Goal: Transaction & Acquisition: Purchase product/service

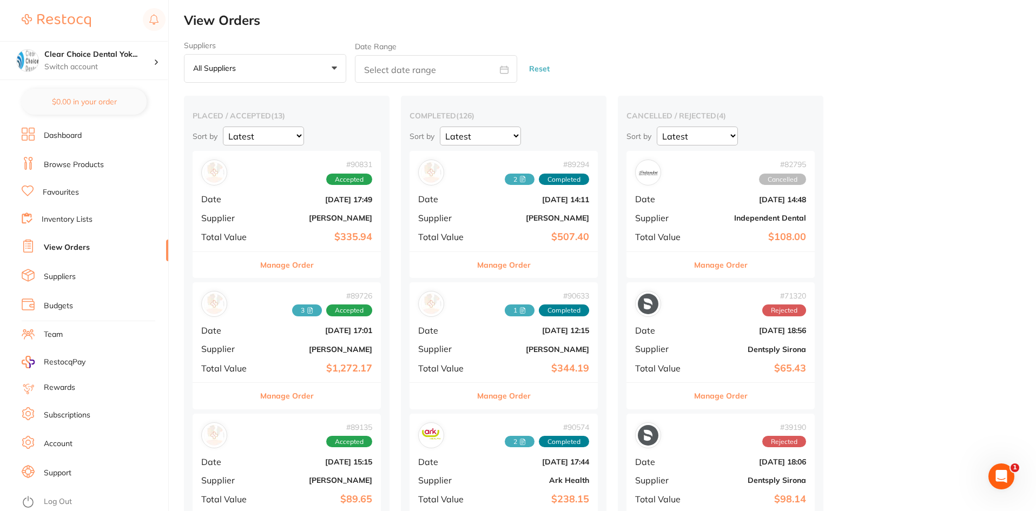
click at [73, 165] on link "Browse Products" at bounding box center [74, 165] width 60 height 11
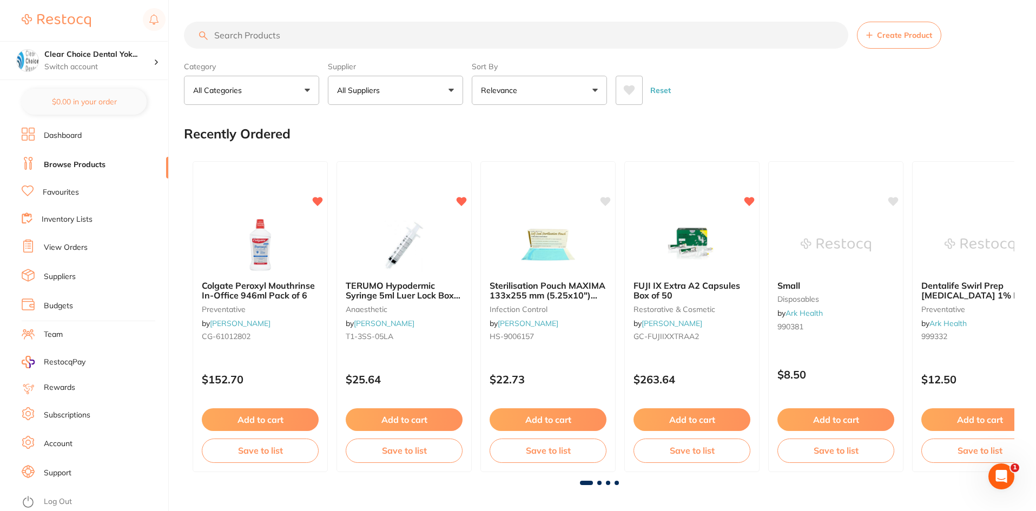
click at [238, 30] on input "search" at bounding box center [516, 35] width 665 height 27
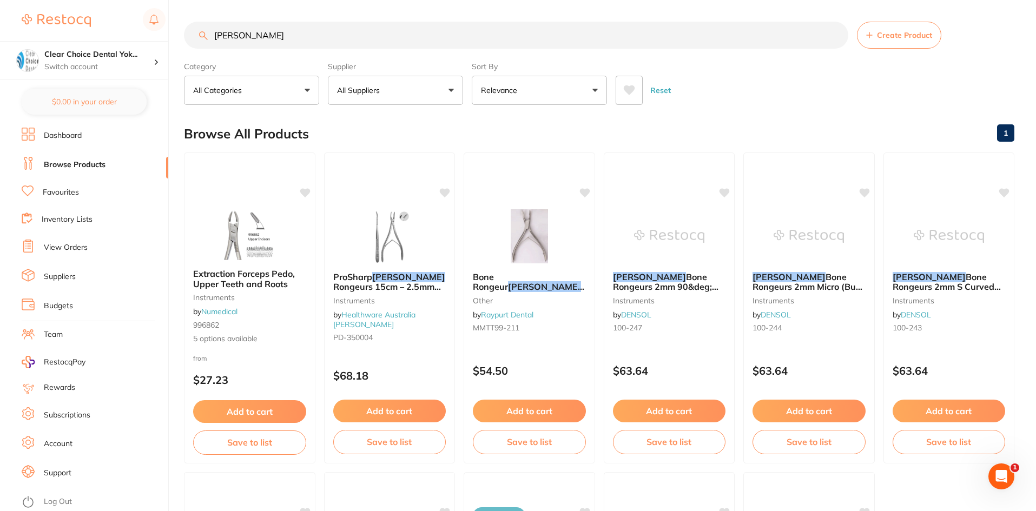
click at [226, 37] on input "Hu Friedy" at bounding box center [516, 35] width 665 height 27
click at [306, 64] on label "Category" at bounding box center [251, 67] width 135 height 10
click at [280, 40] on input "Hu- Friedy" at bounding box center [516, 35] width 665 height 27
type input "H"
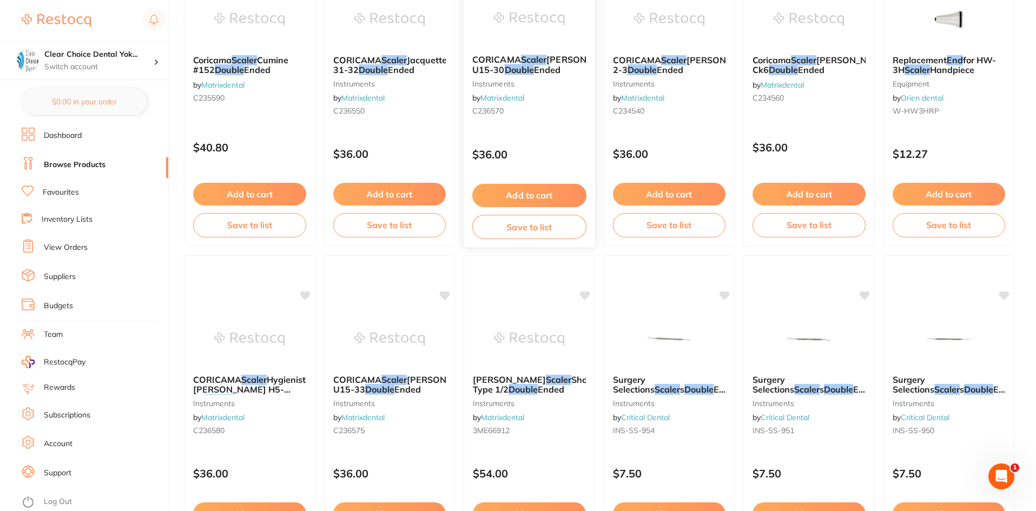
scroll to position [866, 0]
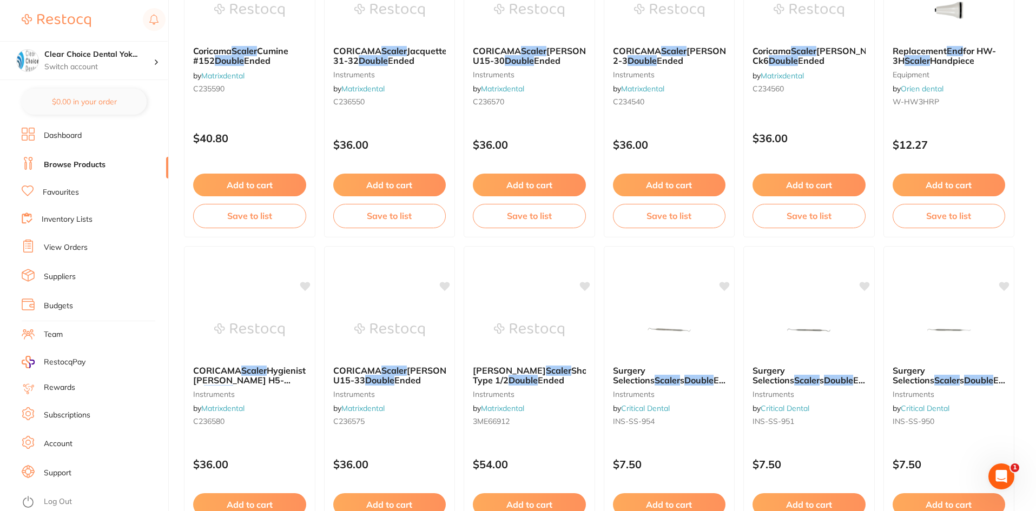
click at [805, 377] on span "Ended Fig.H6/H7" at bounding box center [816, 385] width 127 height 21
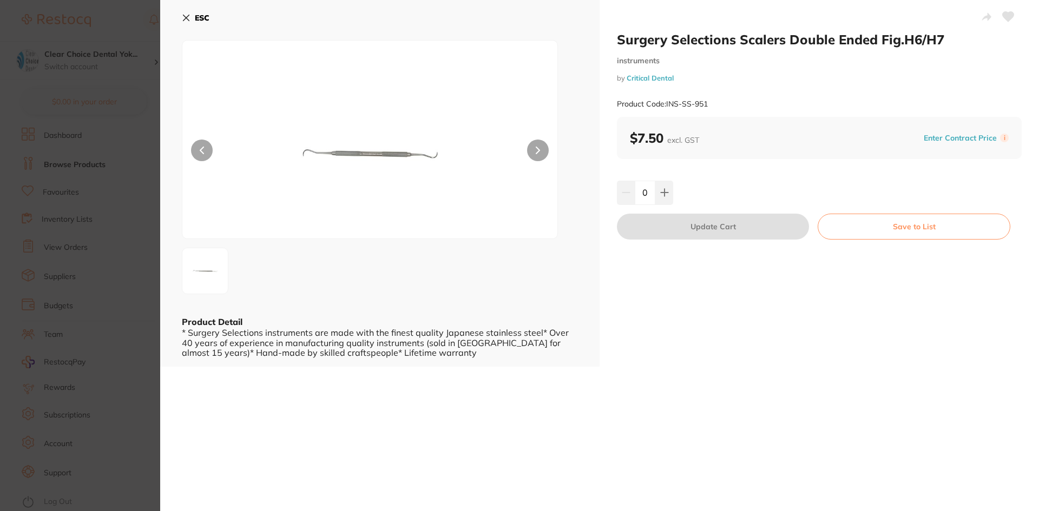
click at [183, 17] on icon at bounding box center [186, 18] width 9 height 9
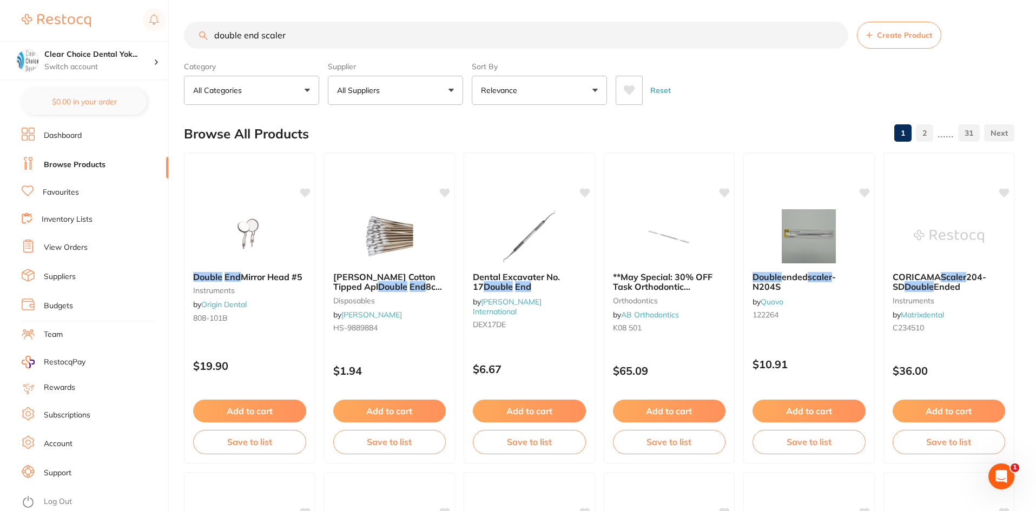
click at [306, 31] on input "double end scaler" at bounding box center [516, 35] width 665 height 27
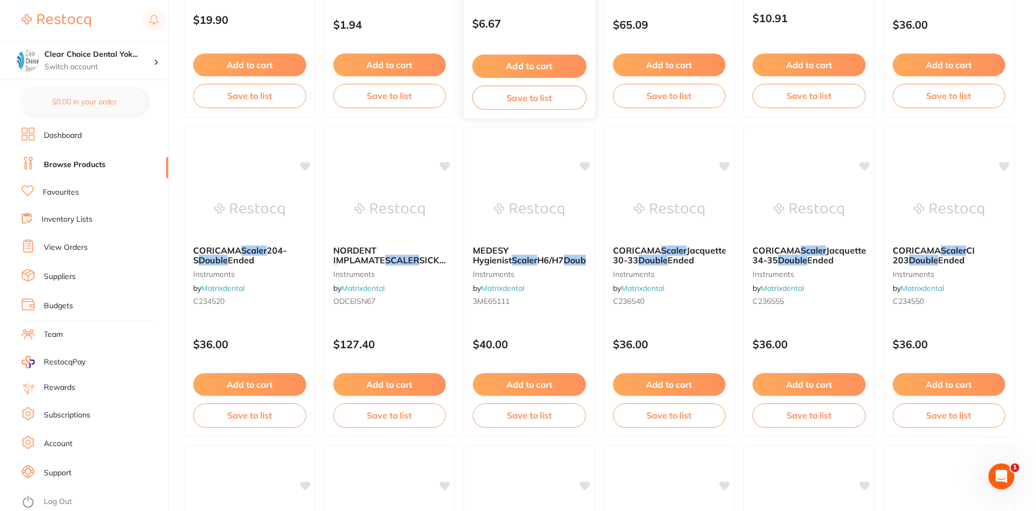
scroll to position [379, 0]
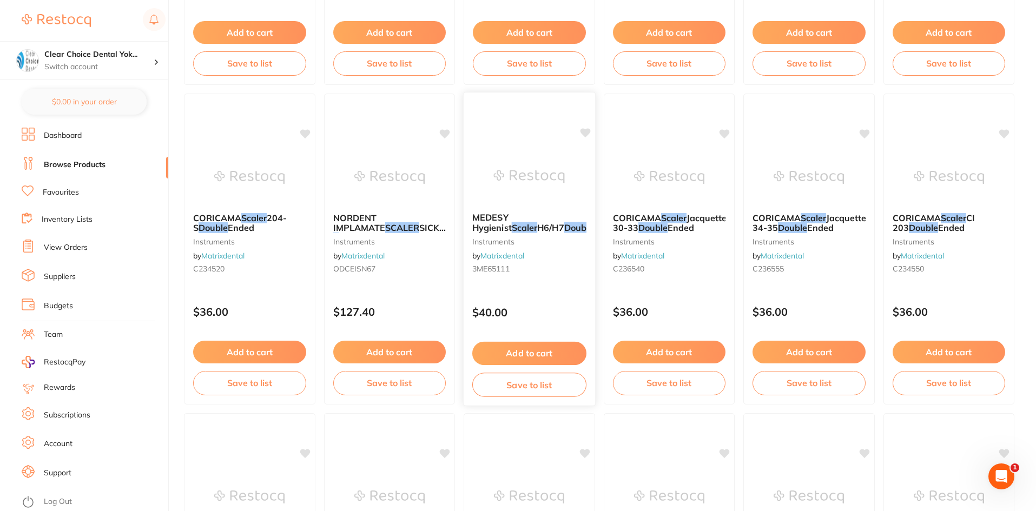
click at [564, 232] on em "Double" at bounding box center [579, 227] width 30 height 11
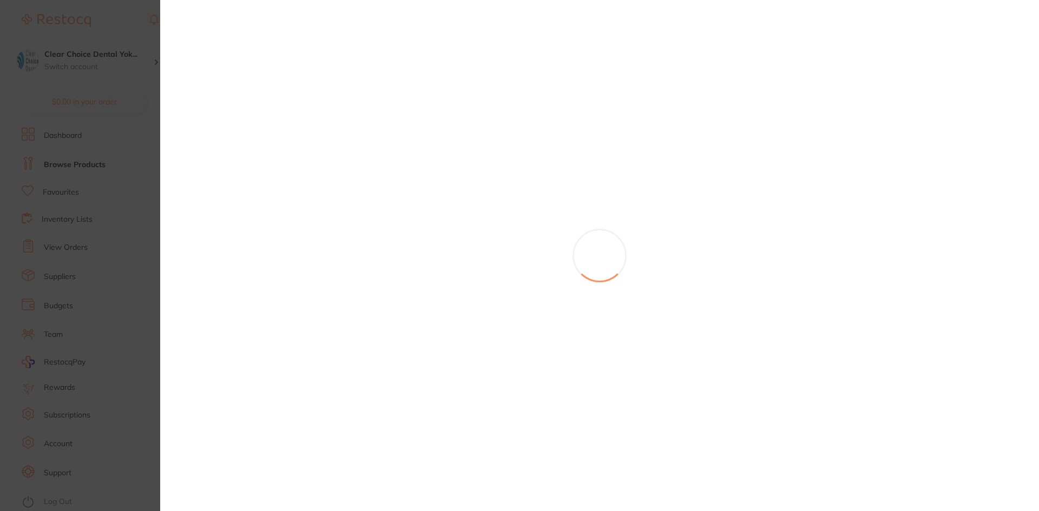
drag, startPoint x: 121, startPoint y: 99, endPoint x: 135, endPoint y: 98, distance: 14.7
click at [123, 102] on section at bounding box center [519, 255] width 1039 height 511
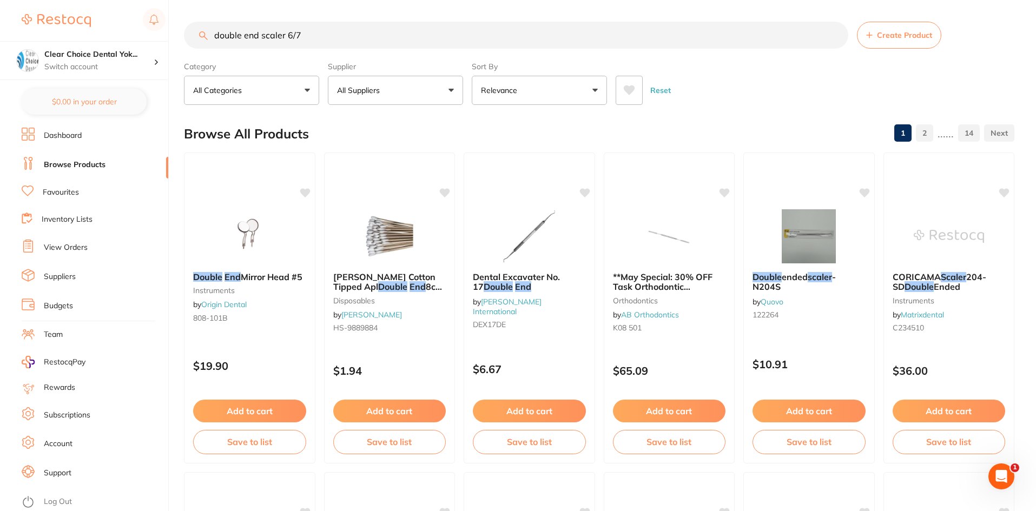
click at [313, 36] on input "double end scaler 6/7" at bounding box center [516, 35] width 665 height 27
type input "d"
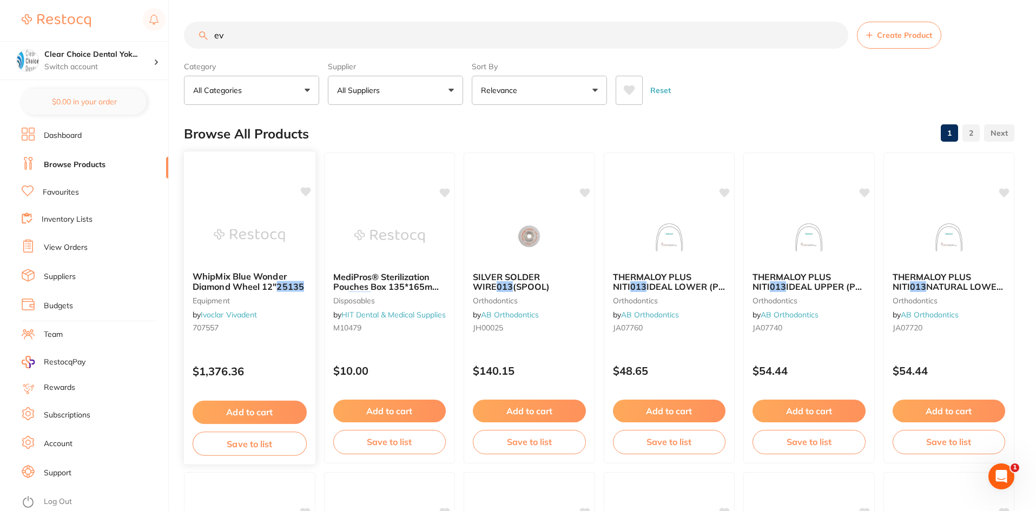
type input "e"
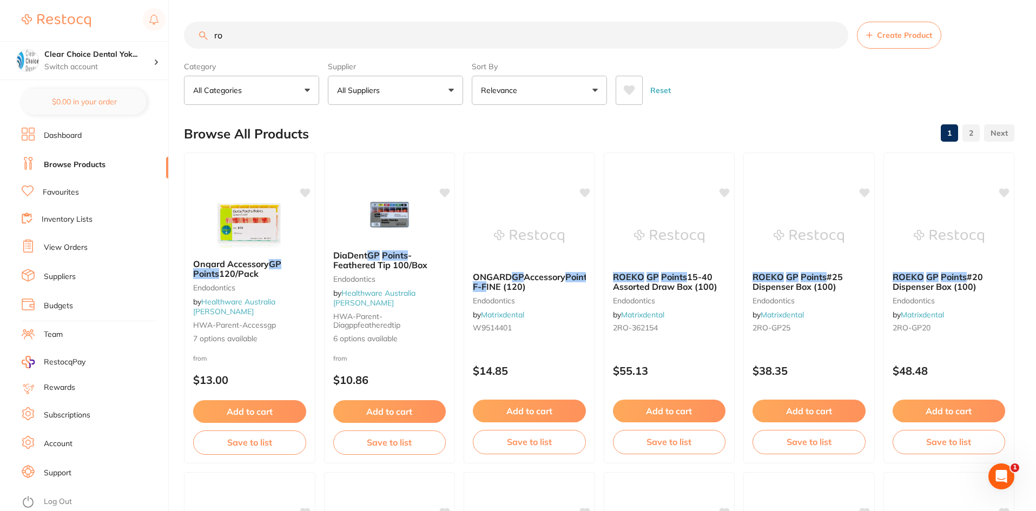
type input "r"
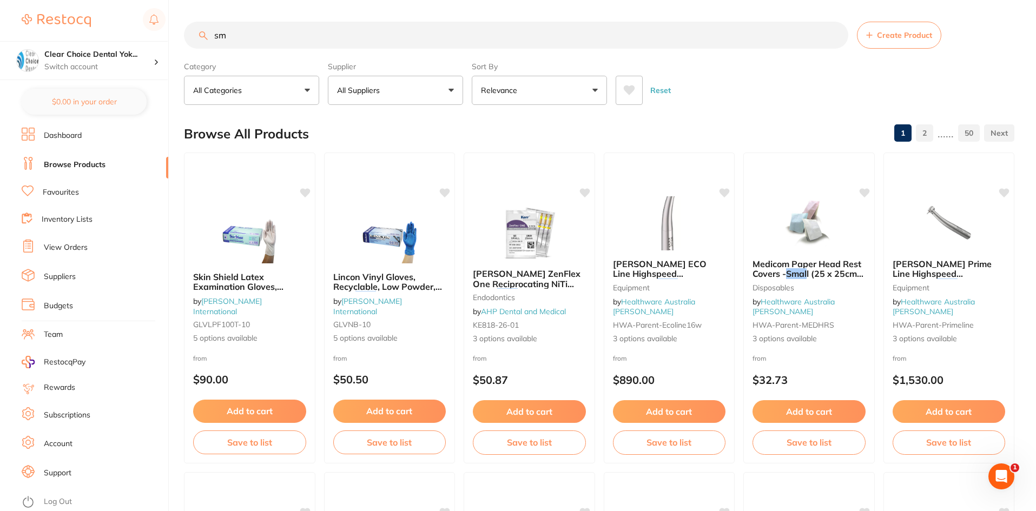
type input "s"
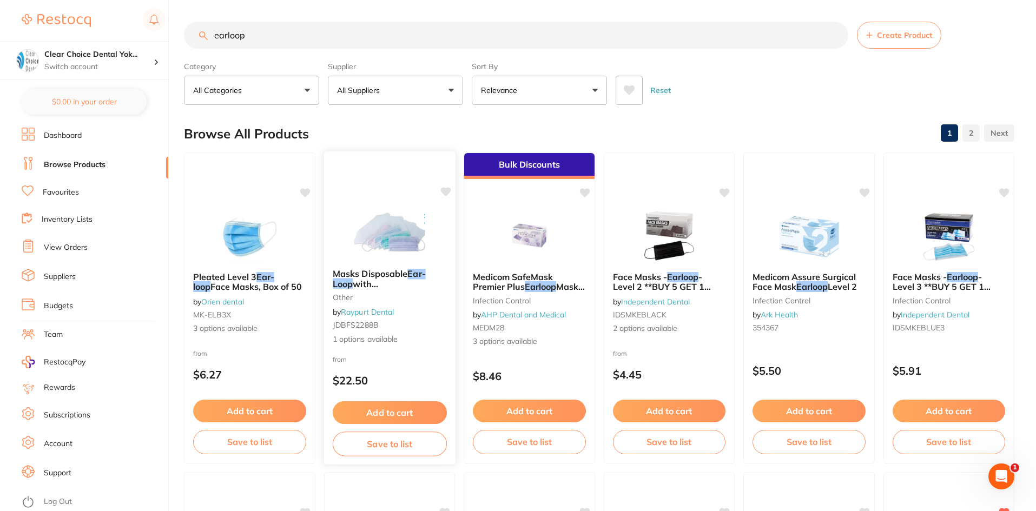
type input "earloop"
click at [364, 286] on span "with Shields Latex Free FS2288" at bounding box center [382, 293] width 100 height 31
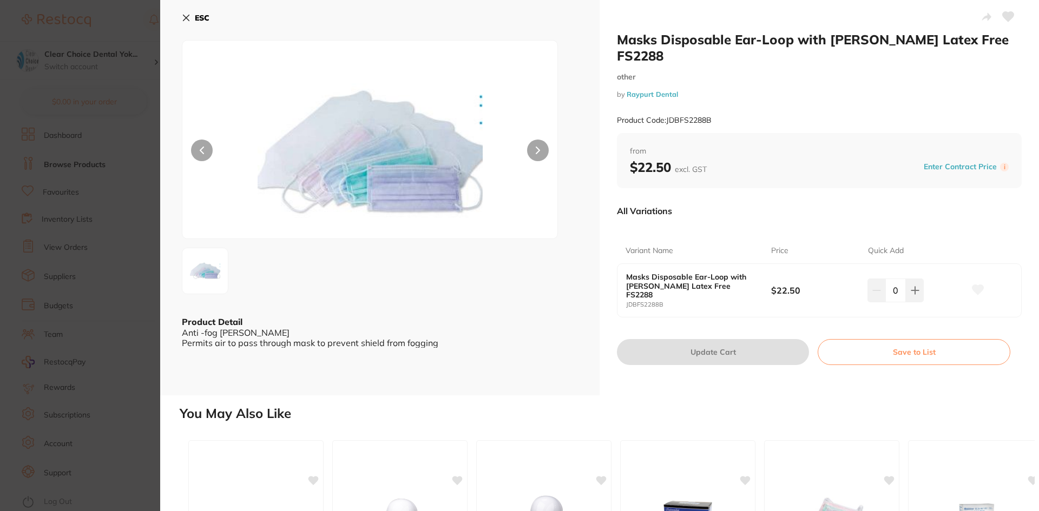
click at [187, 17] on icon at bounding box center [186, 18] width 6 height 6
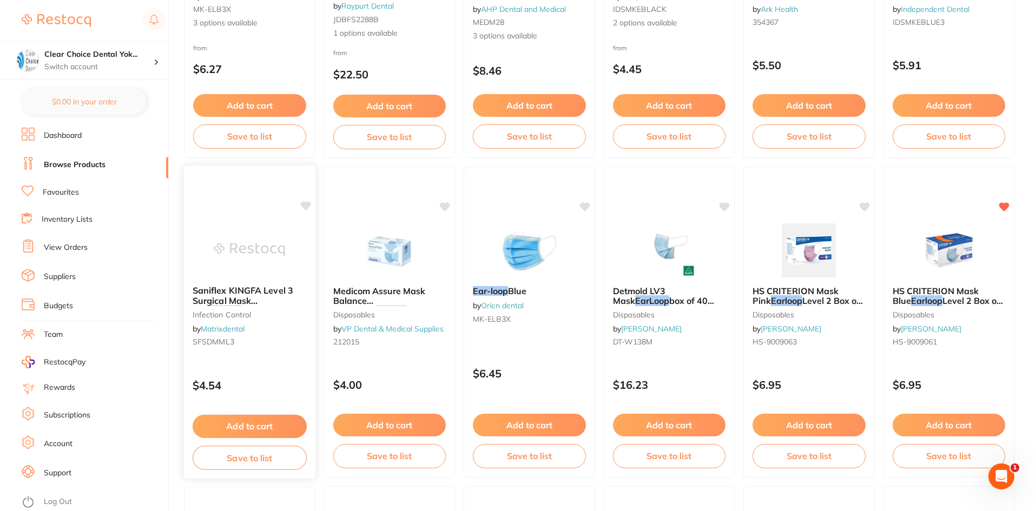
scroll to position [325, 0]
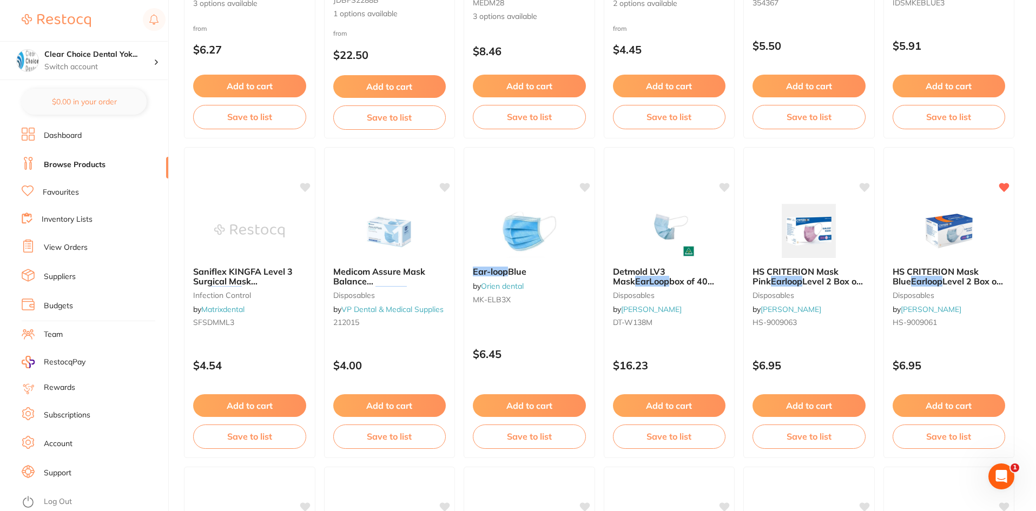
click at [802, 405] on button "Add to cart" at bounding box center [809, 406] width 113 height 23
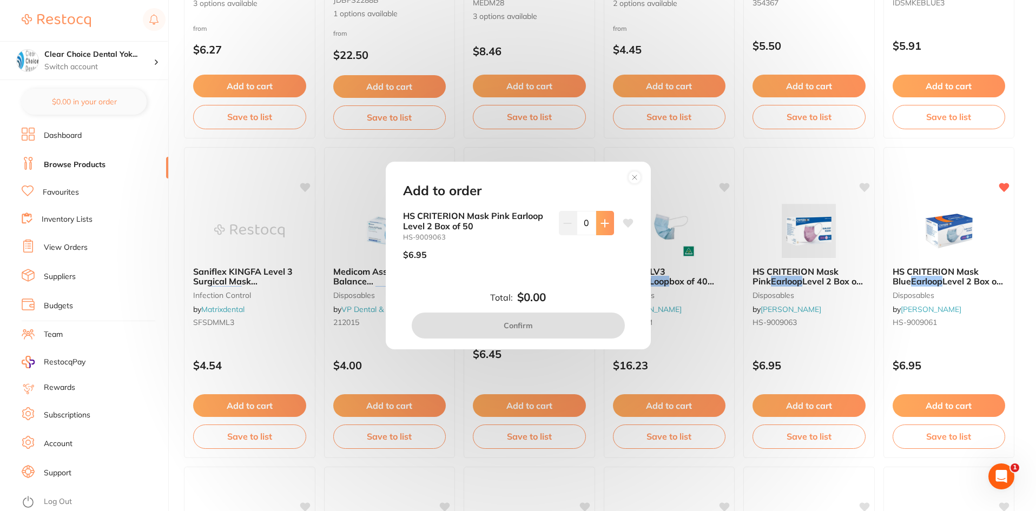
scroll to position [0, 0]
click at [602, 227] on icon at bounding box center [604, 223] width 7 height 7
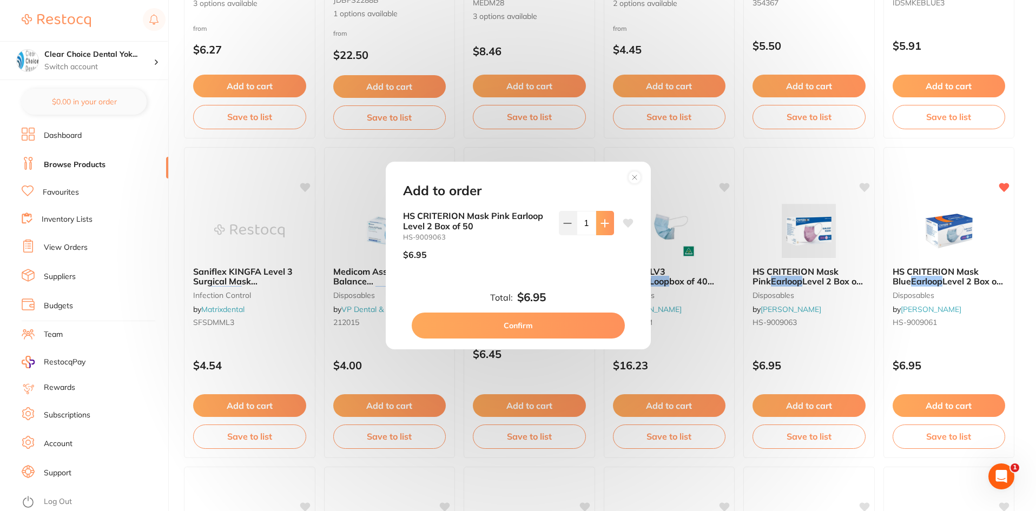
click at [602, 227] on icon at bounding box center [604, 223] width 7 height 7
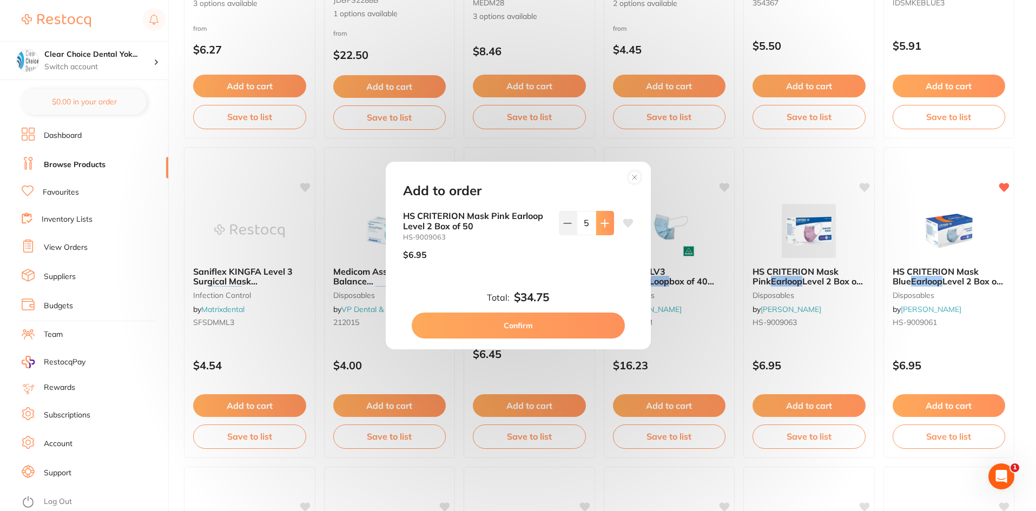
type input "6"
click at [541, 326] on button "Confirm" at bounding box center [518, 326] width 213 height 26
checkbox input "false"
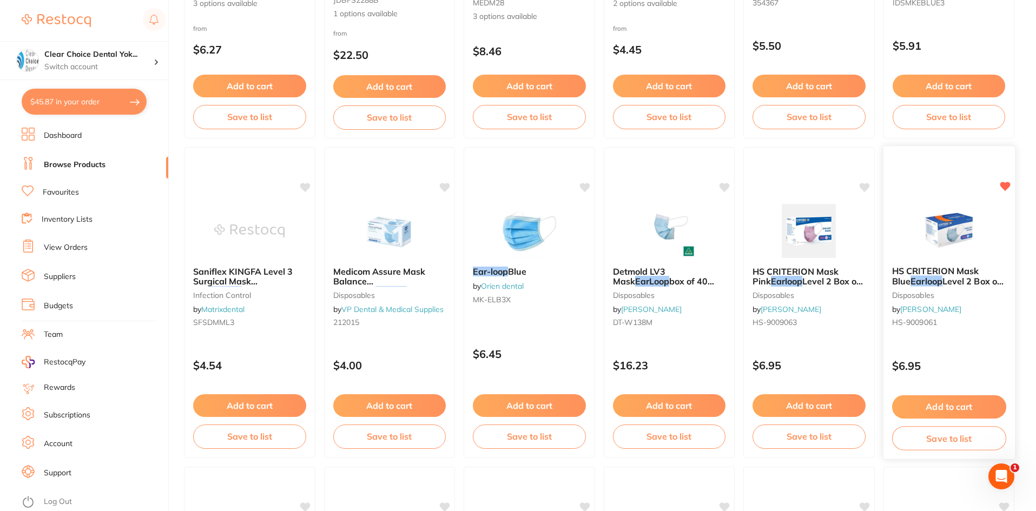
click at [957, 399] on button "Add to cart" at bounding box center [949, 407] width 114 height 23
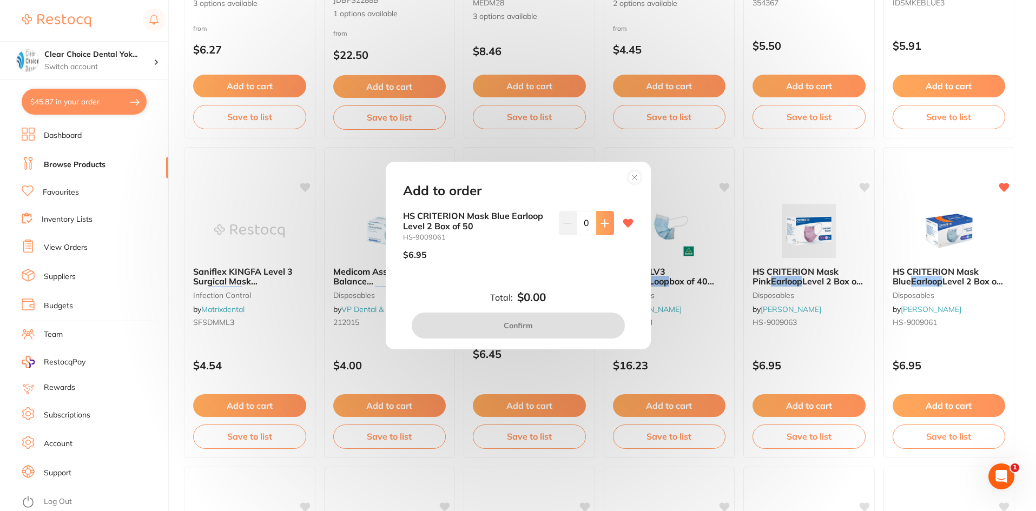
click at [601, 225] on icon at bounding box center [605, 223] width 9 height 9
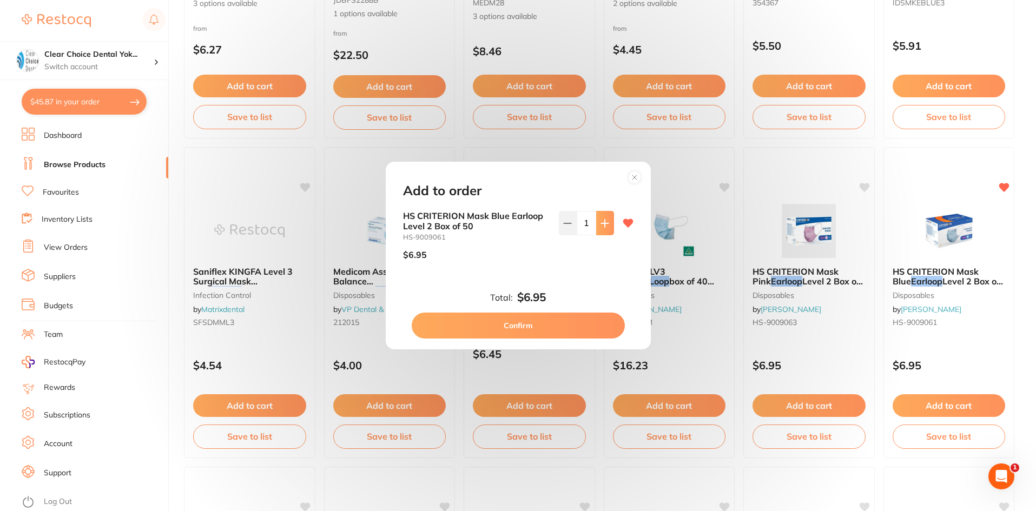
click at [601, 225] on icon at bounding box center [605, 223] width 9 height 9
type input "4"
click at [510, 327] on button "Confirm" at bounding box center [518, 326] width 213 height 26
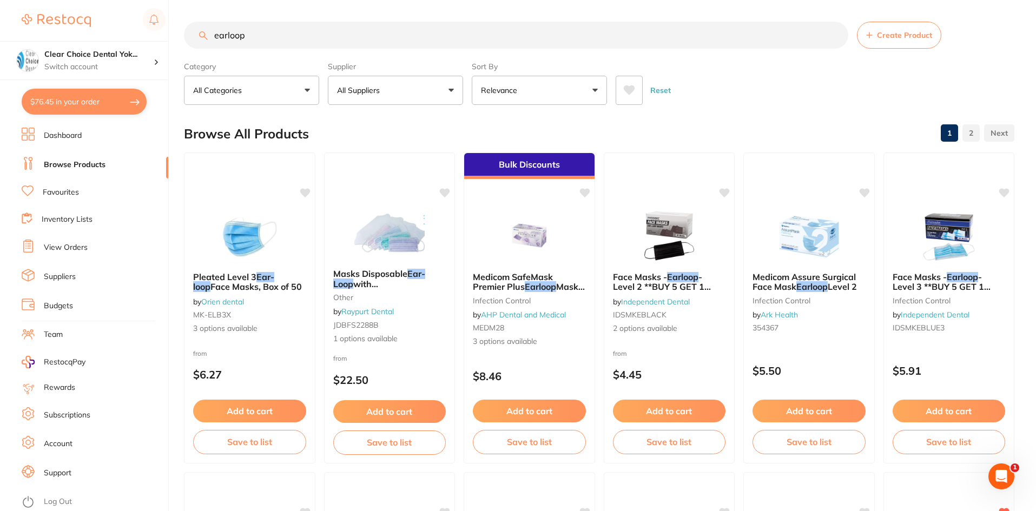
click at [273, 41] on input "earloop" at bounding box center [516, 35] width 665 height 27
type input "e"
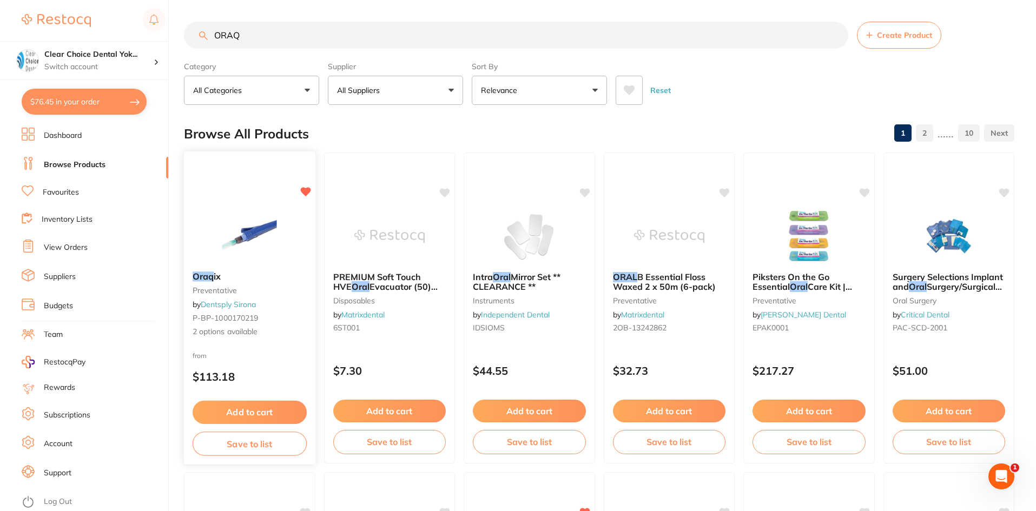
type input "ORAQ"
click at [230, 280] on b "Oraq ix" at bounding box center [250, 277] width 114 height 10
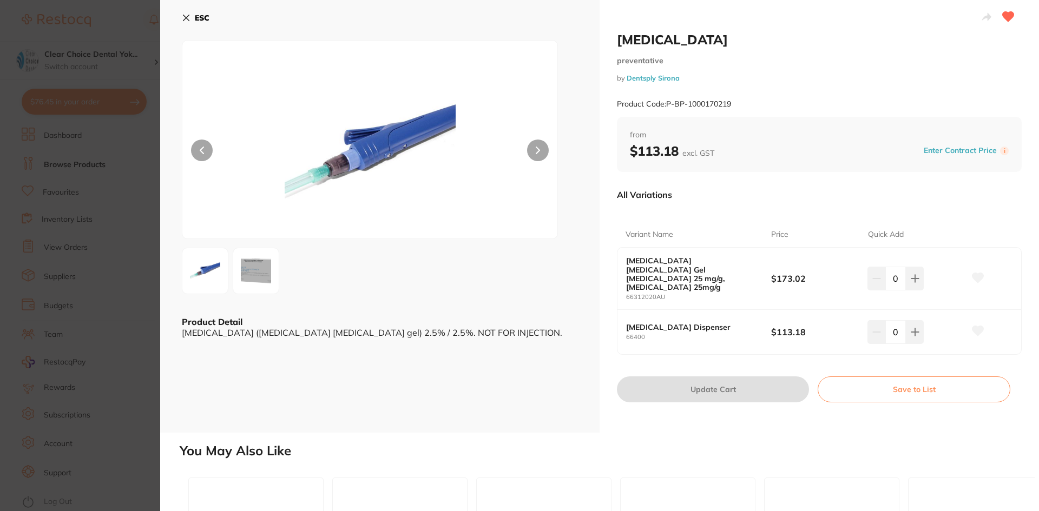
click at [265, 281] on img at bounding box center [255, 271] width 39 height 39
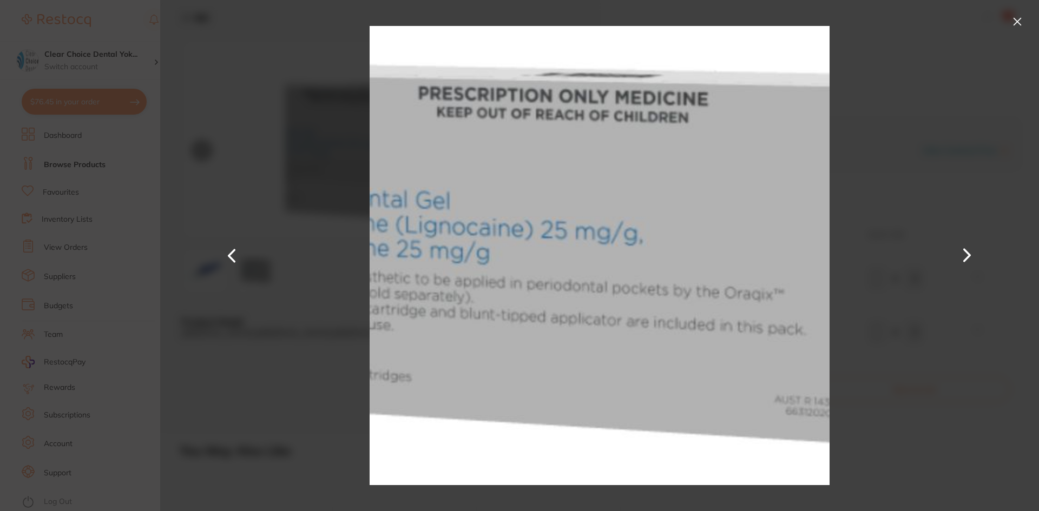
click at [233, 257] on button at bounding box center [232, 256] width 26 height 256
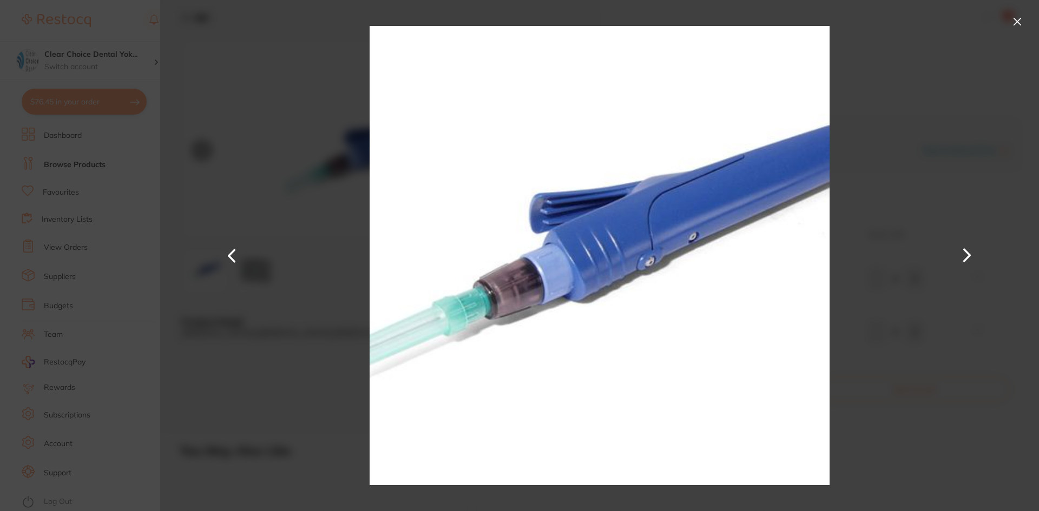
drag, startPoint x: 224, startPoint y: 251, endPoint x: 230, endPoint y: 254, distance: 6.8
click at [225, 252] on button at bounding box center [232, 256] width 26 height 256
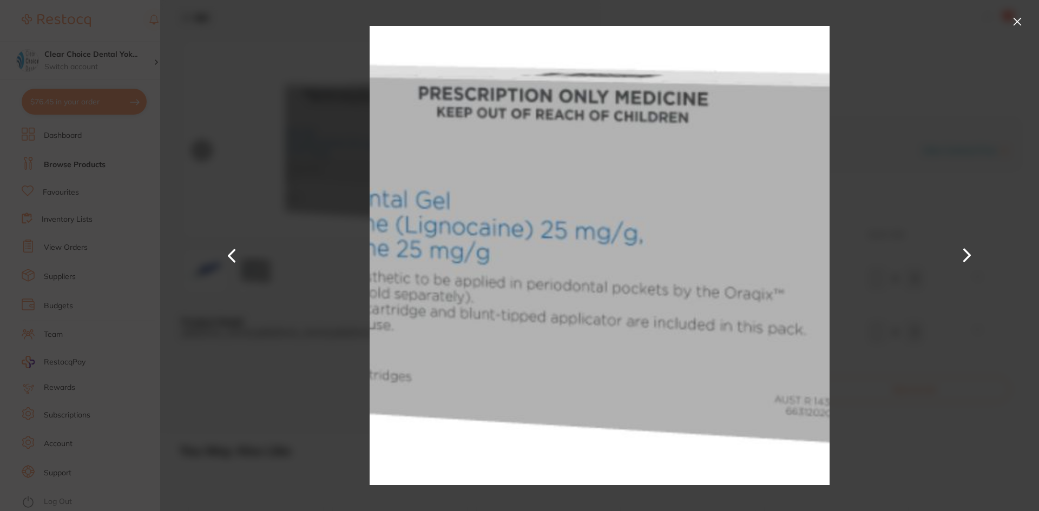
click at [230, 254] on button at bounding box center [232, 256] width 26 height 256
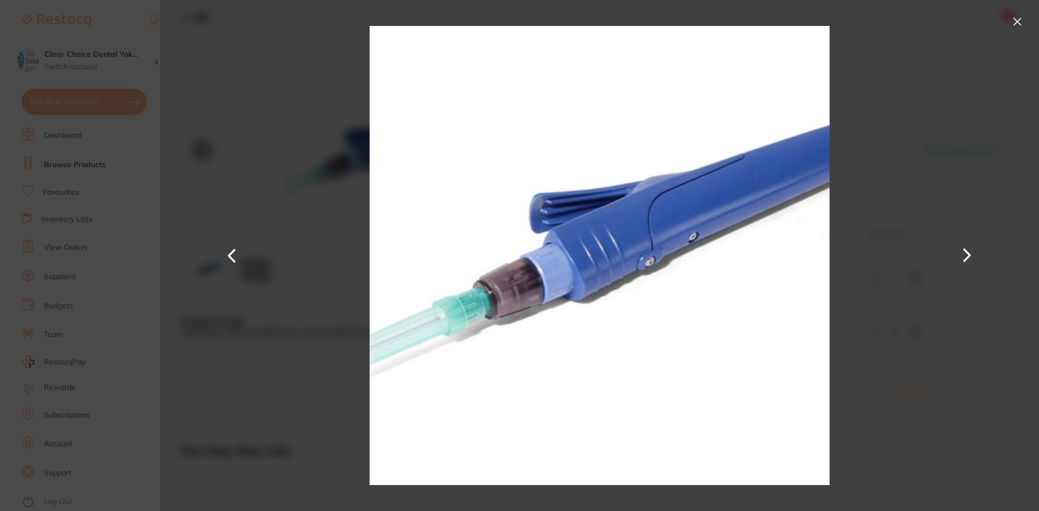
drag, startPoint x: 1014, startPoint y: 23, endPoint x: 938, endPoint y: 127, distance: 128.9
click at [1015, 23] on button at bounding box center [1017, 21] width 17 height 17
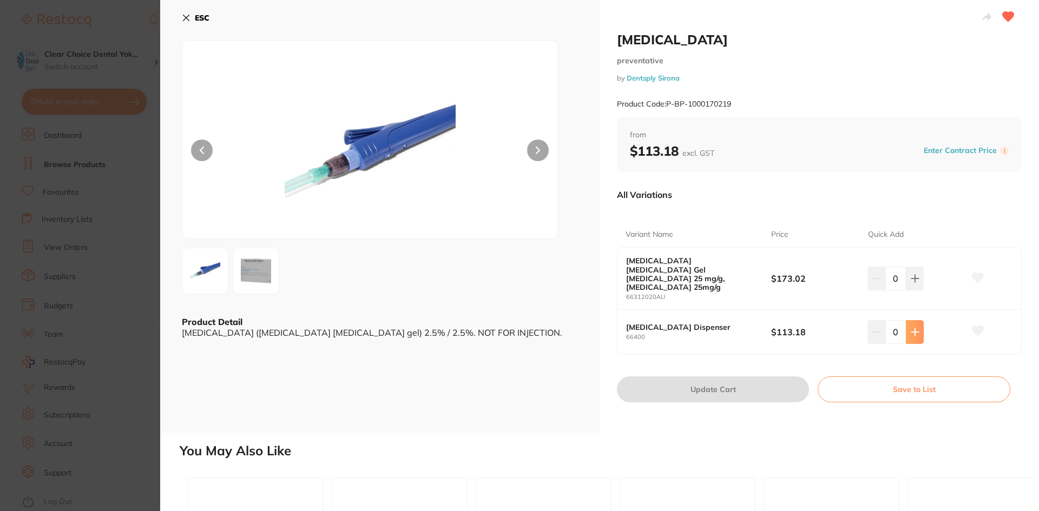
click at [917, 328] on icon at bounding box center [915, 332] width 9 height 9
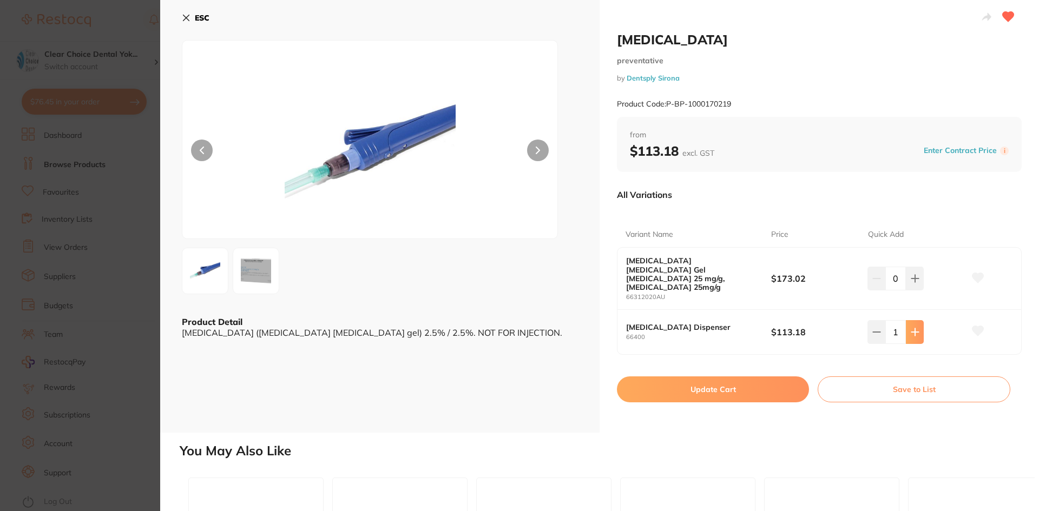
click at [915, 328] on icon at bounding box center [914, 331] width 7 height 7
type input "2"
click at [914, 274] on icon at bounding box center [915, 278] width 9 height 9
type input "1"
click at [725, 377] on button "Update Cart" at bounding box center [713, 390] width 192 height 26
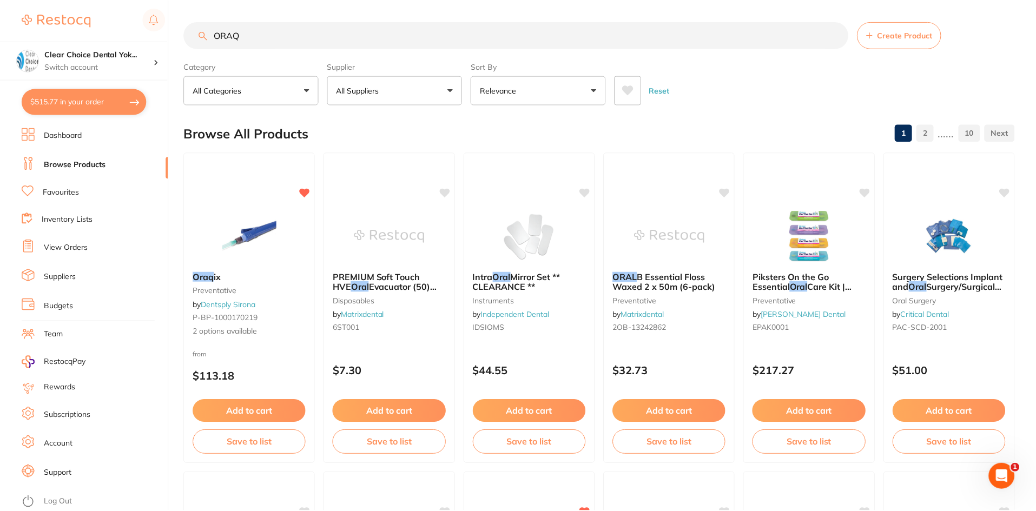
scroll to position [2, 0]
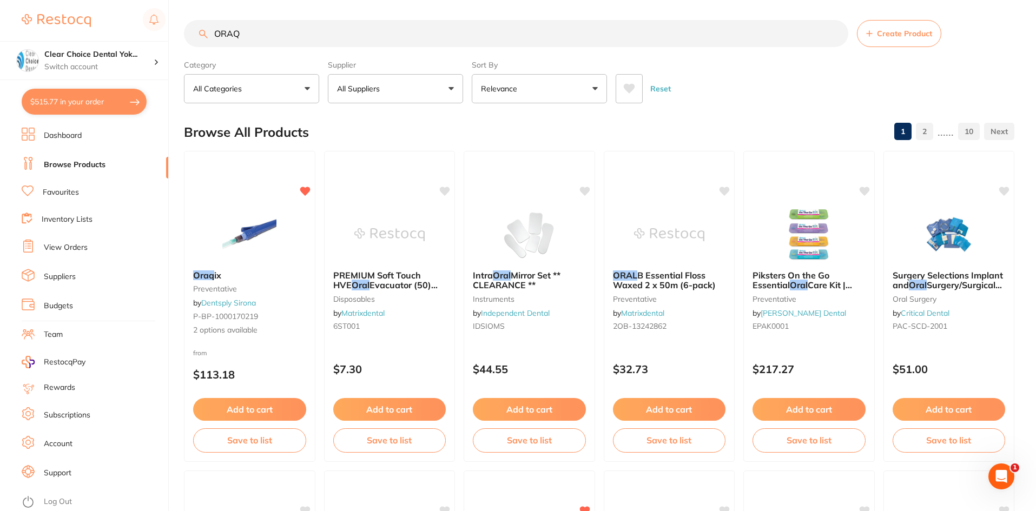
click at [280, 38] on input "ORAQ" at bounding box center [516, 33] width 665 height 27
type input "O"
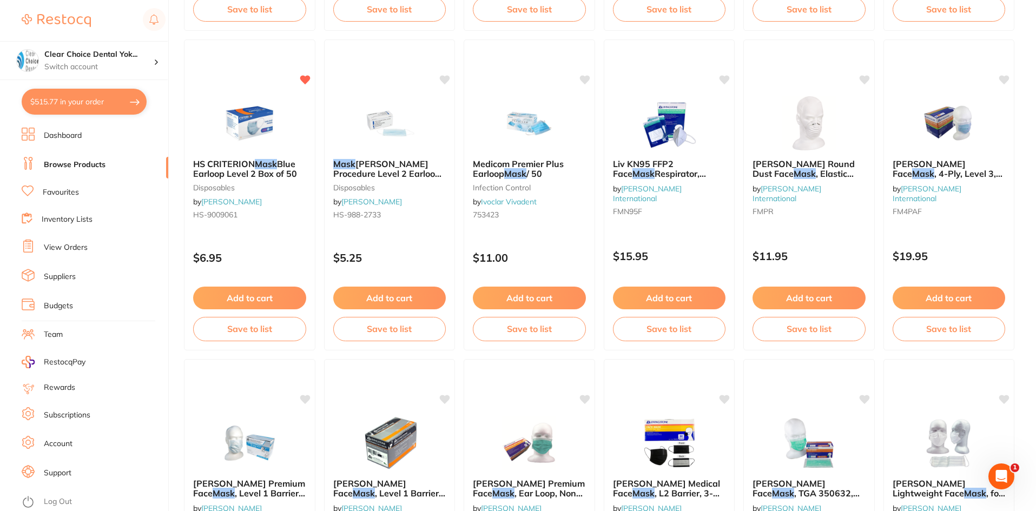
scroll to position [1701, 0]
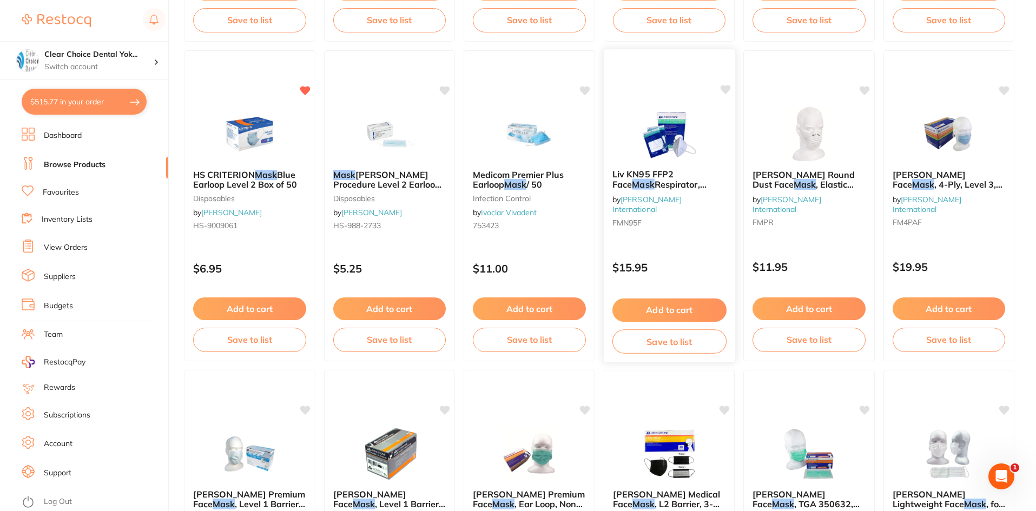
click at [674, 186] on span "Respirator, Level3, Vertical Duckbill, EarLoop, Non-Therapeutic, EN149:2001 A1:…" at bounding box center [667, 209] width 111 height 61
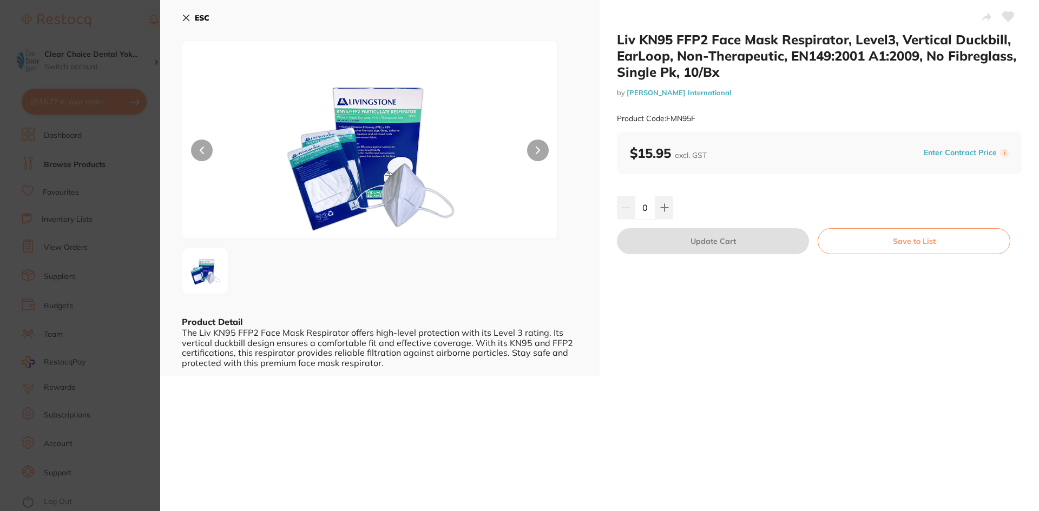
click at [185, 19] on icon at bounding box center [186, 18] width 6 height 6
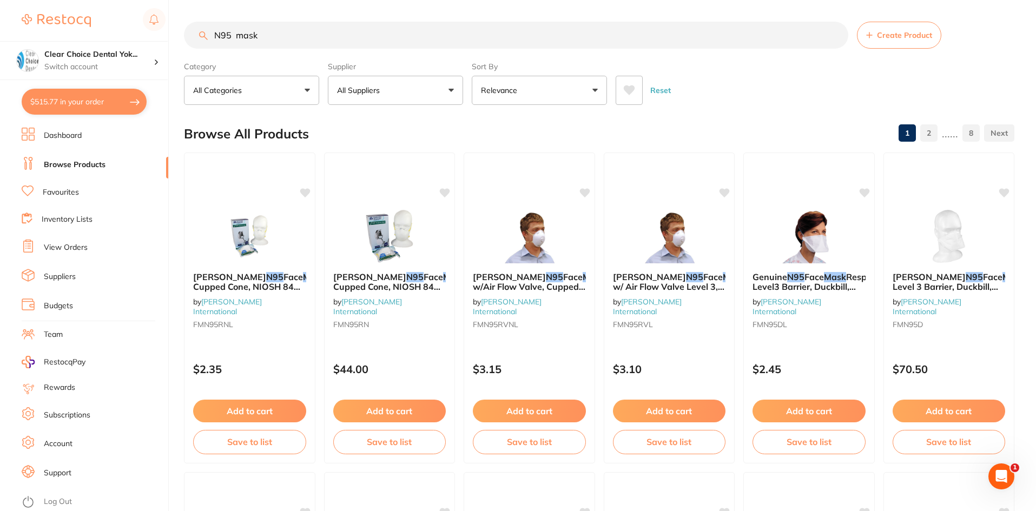
click at [286, 38] on input "N95 mask" at bounding box center [516, 35] width 665 height 27
type input "N"
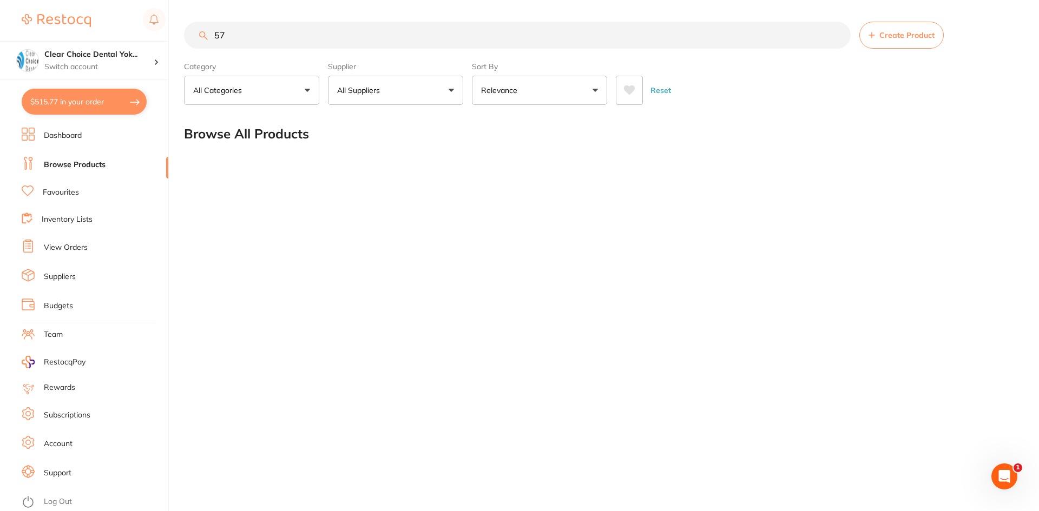
type input "5"
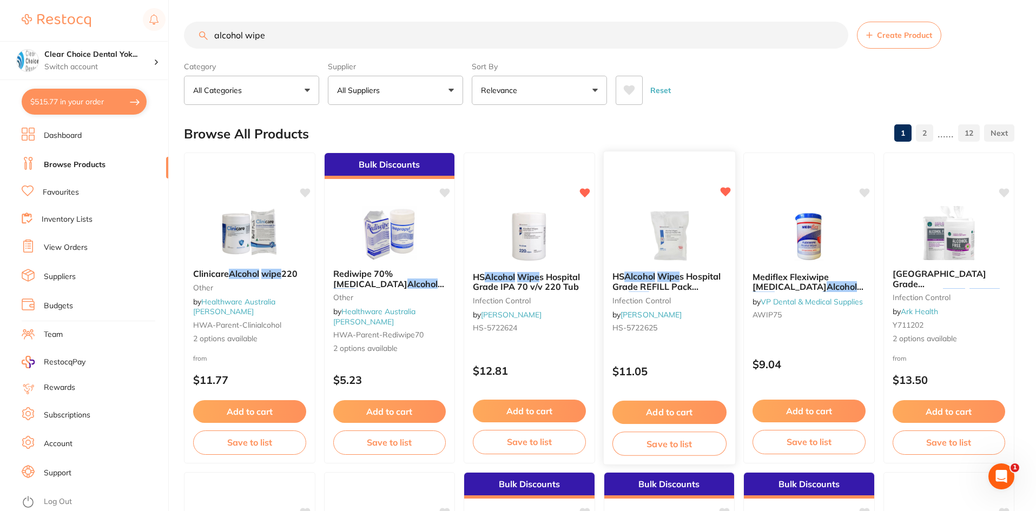
type input "alcohol wipe"
click at [652, 297] on small "infection control" at bounding box center [669, 300] width 114 height 9
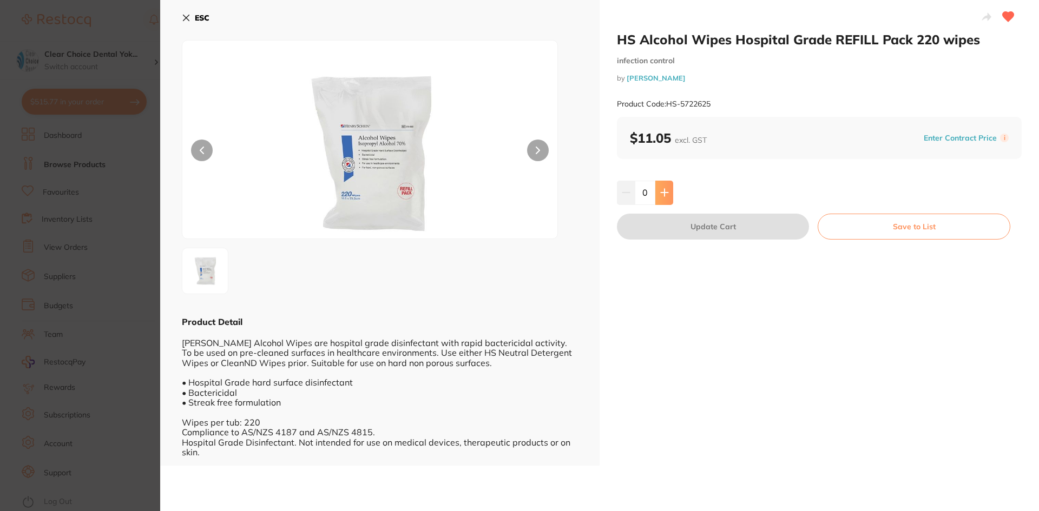
click at [663, 190] on icon at bounding box center [664, 192] width 7 height 7
type input "1"
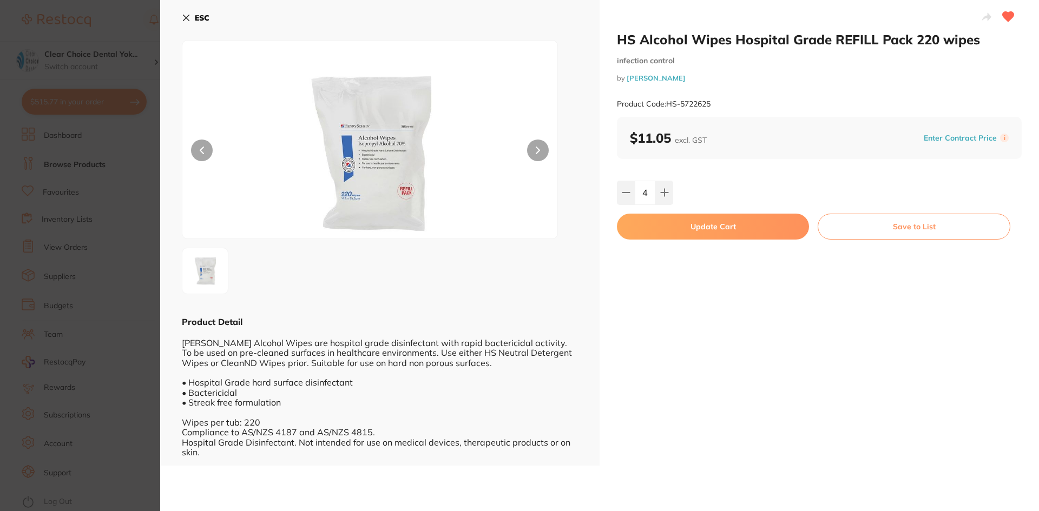
click at [710, 226] on button "Update Cart" at bounding box center [713, 227] width 192 height 26
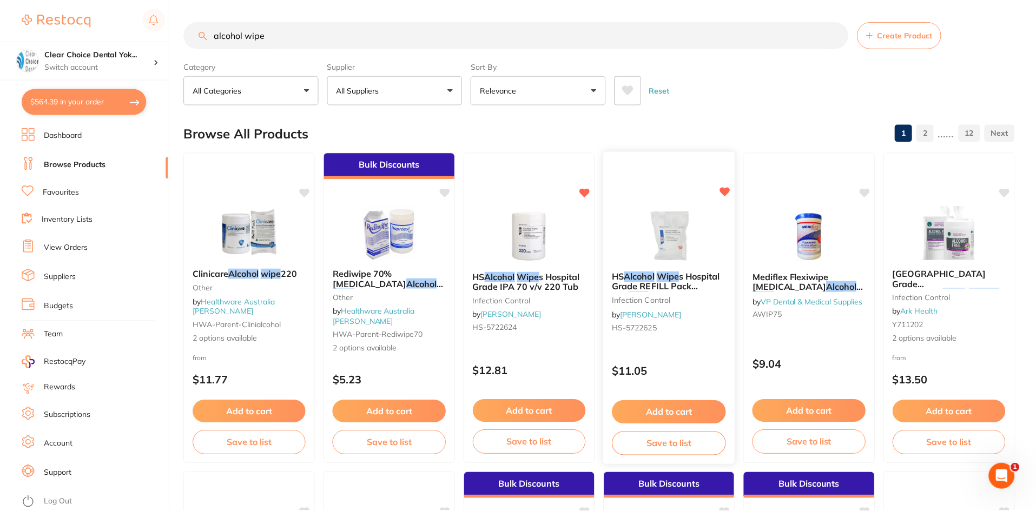
scroll to position [4, 0]
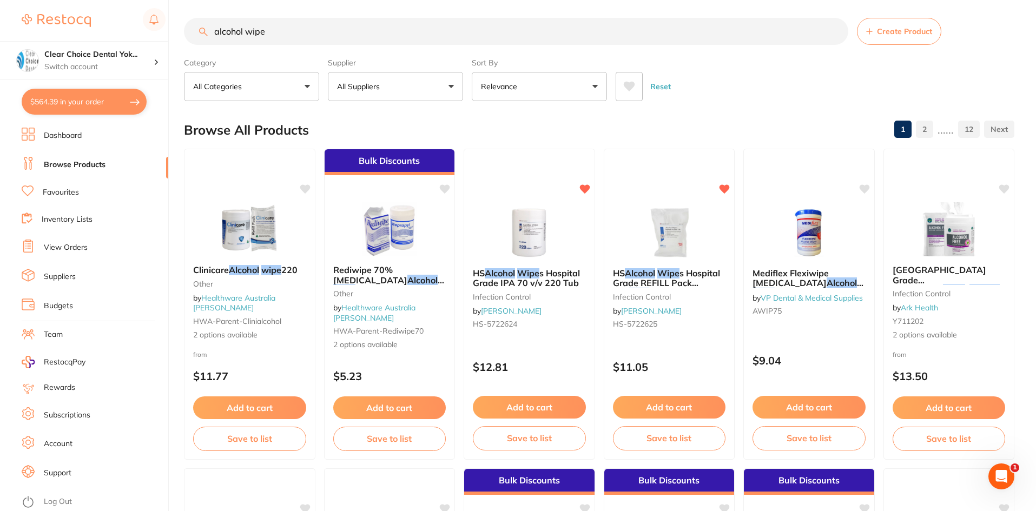
click at [286, 35] on input "alcohol wipe" at bounding box center [516, 31] width 665 height 27
type input "a"
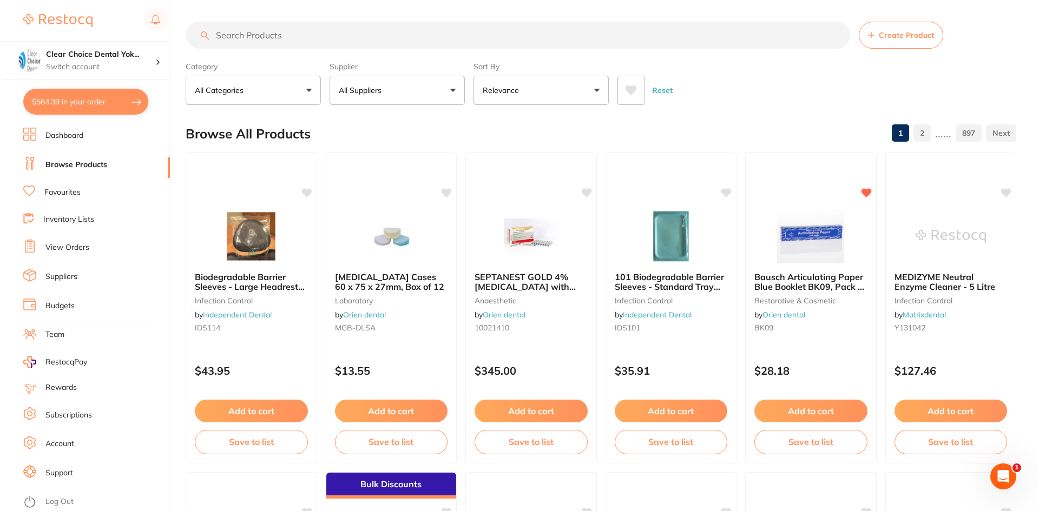
scroll to position [0, 0]
click at [509, 297] on small "anaesthetic" at bounding box center [529, 300] width 114 height 9
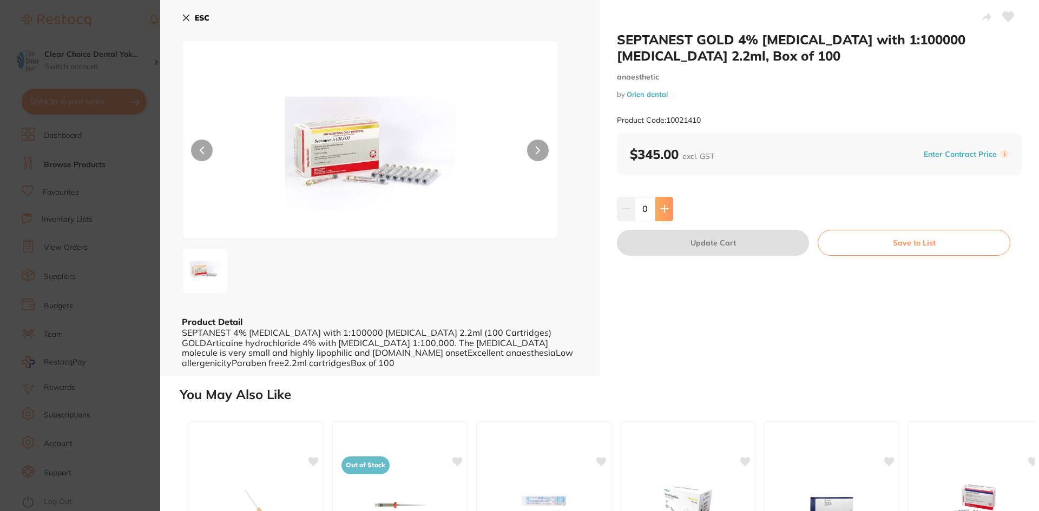
click at [663, 209] on icon at bounding box center [664, 209] width 7 height 7
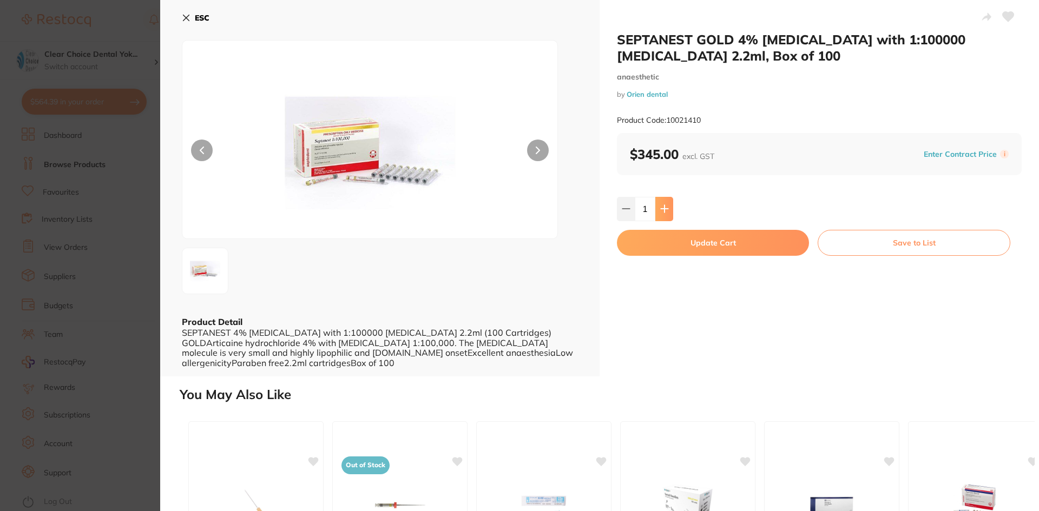
click at [663, 209] on icon at bounding box center [664, 209] width 7 height 7
click at [623, 208] on icon at bounding box center [626, 209] width 9 height 9
type input "0"
click at [187, 17] on icon at bounding box center [186, 18] width 6 height 6
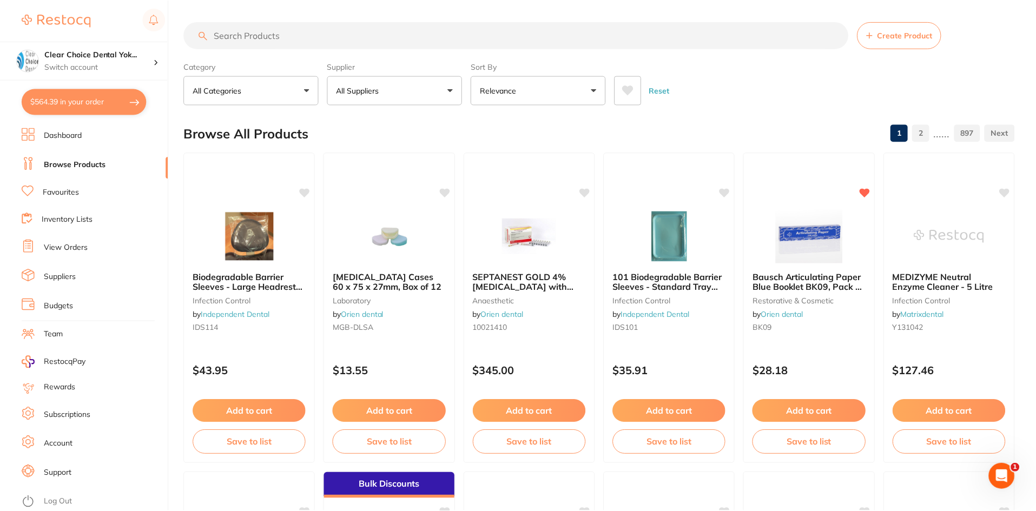
scroll to position [4, 0]
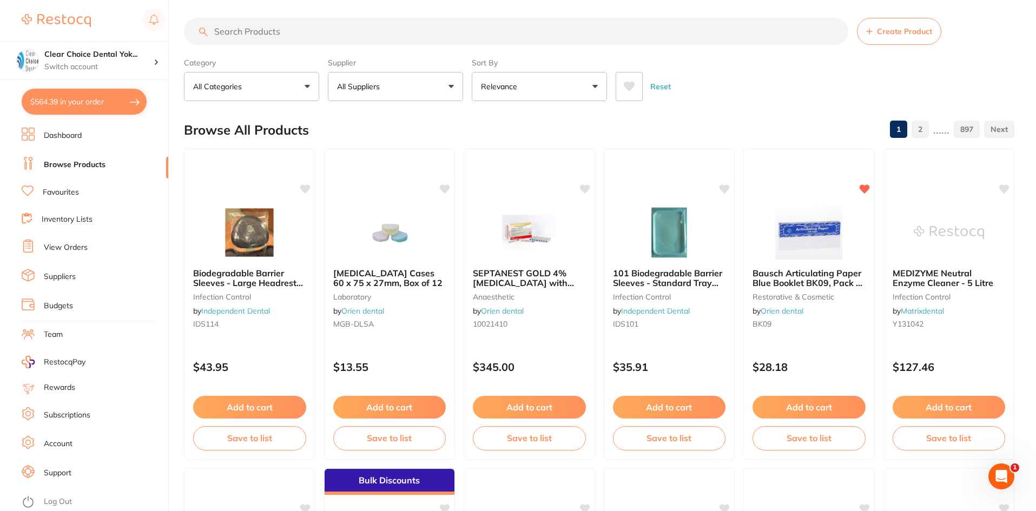
click at [244, 31] on input "search" at bounding box center [516, 31] width 665 height 27
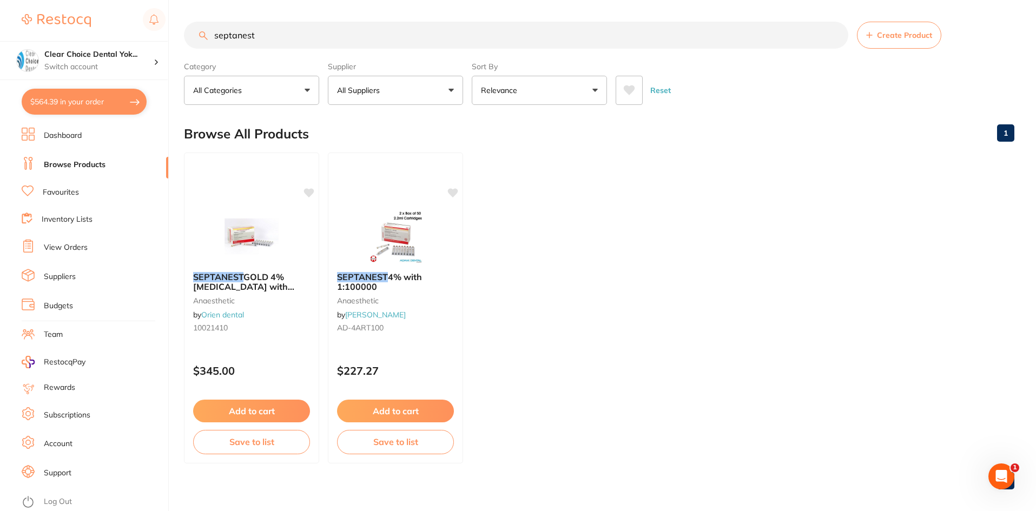
scroll to position [0, 0]
type input "septanest"
click at [449, 87] on button "All Suppliers" at bounding box center [395, 90] width 135 height 29
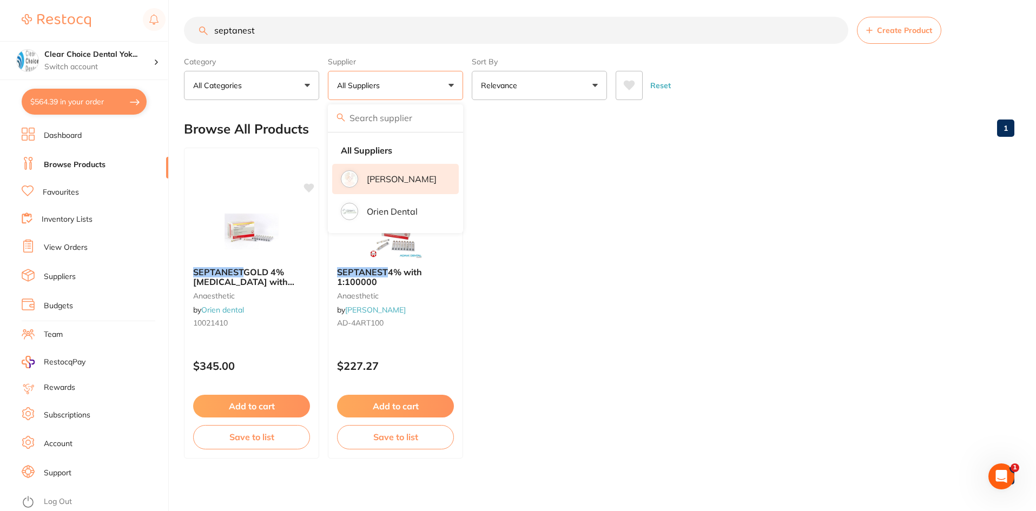
scroll to position [9, 0]
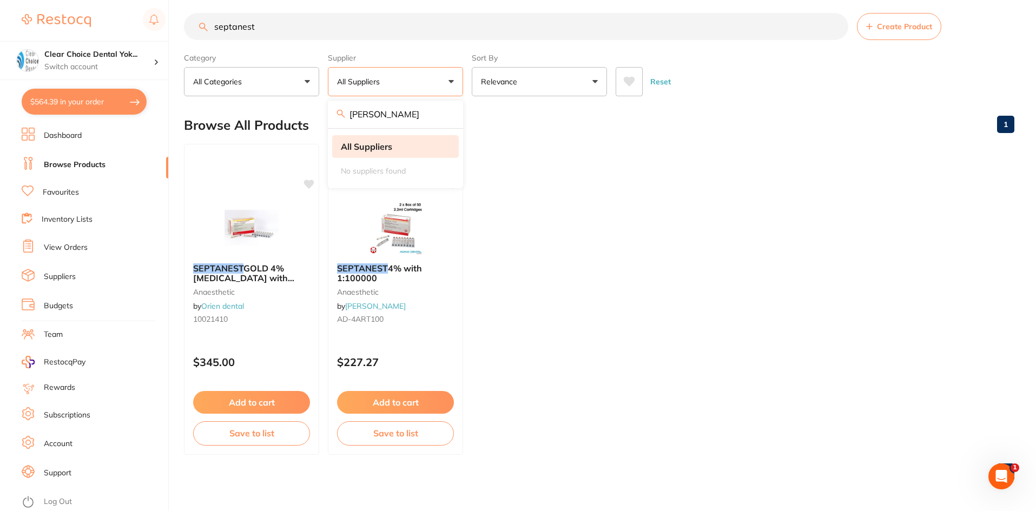
type input "[PERSON_NAME]"
click at [528, 174] on ul "SEPTANEST GOLD 4% [MEDICAL_DATA] with 1:100000 [MEDICAL_DATA] 2.2ml, Box of 100…" at bounding box center [599, 299] width 831 height 311
click at [303, 35] on input "septanest" at bounding box center [516, 26] width 665 height 27
click at [642, 285] on ul "SEPTANEST GOLD 4% [MEDICAL_DATA] with 1:100000 [MEDICAL_DATA] 2.2ml, Box of 100…" at bounding box center [599, 299] width 831 height 311
click at [622, 264] on ul "SEPTANEST GOLD 4% [MEDICAL_DATA] with 1:100000 [MEDICAL_DATA] 2.2ml, Box of 100…" at bounding box center [599, 299] width 831 height 311
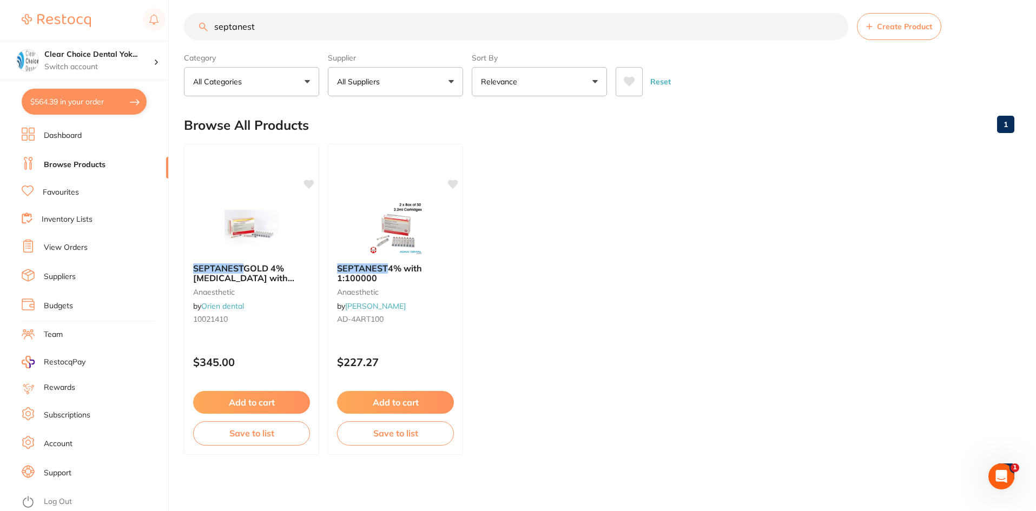
click at [285, 26] on input "septanest" at bounding box center [516, 26] width 665 height 27
type input "s"
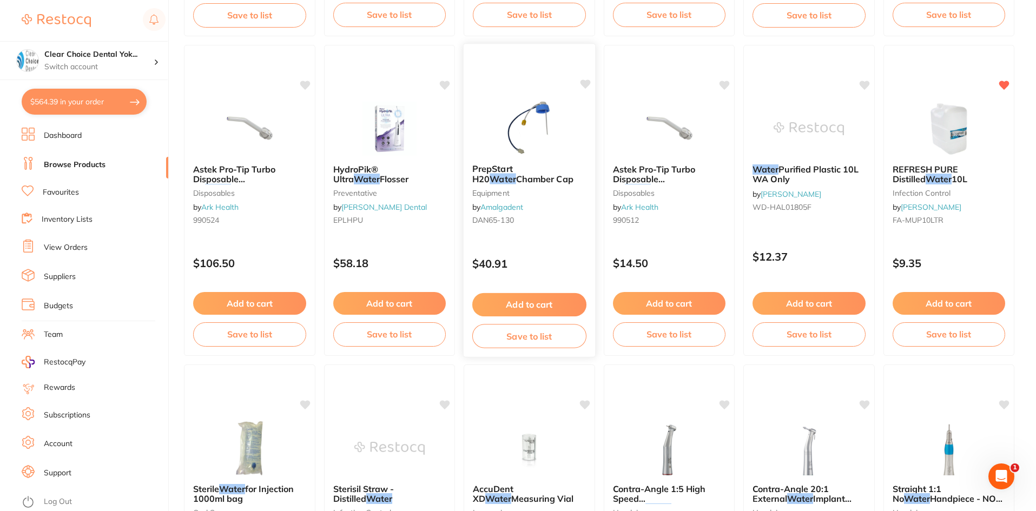
scroll to position [433, 0]
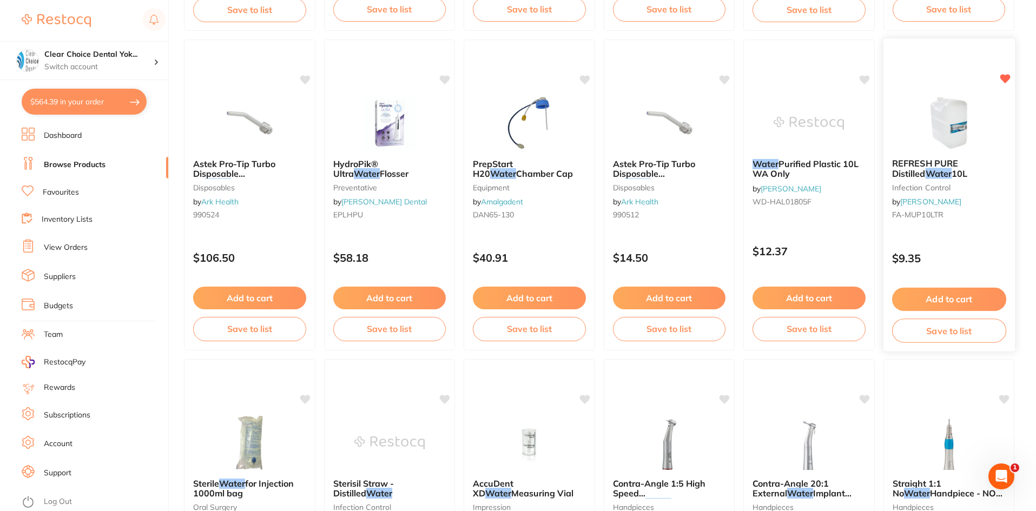
click at [940, 232] on div "REFRESH PURE Distilled Water 10L infection control by [PERSON_NAME] [PERSON_NAM…" at bounding box center [949, 191] width 132 height 83
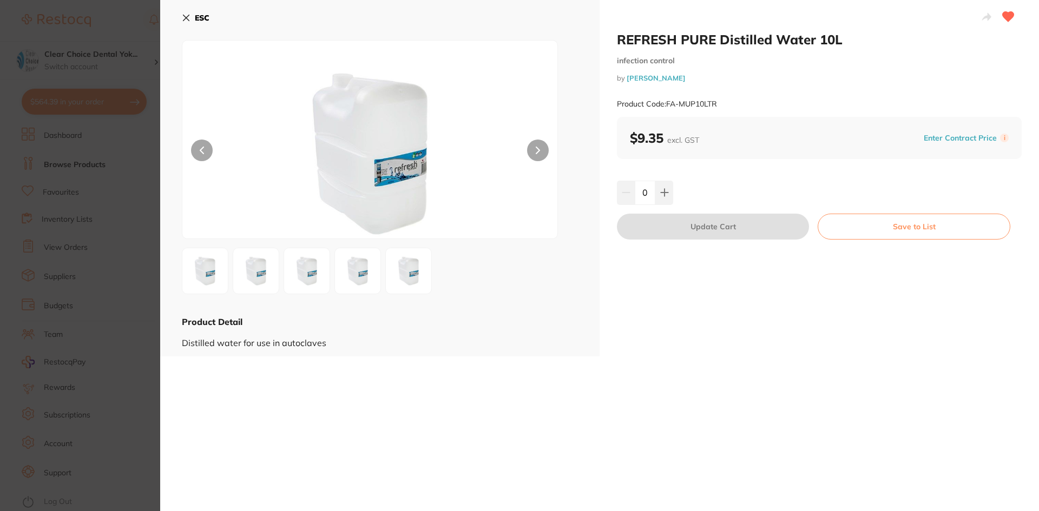
click at [187, 17] on icon at bounding box center [186, 18] width 6 height 6
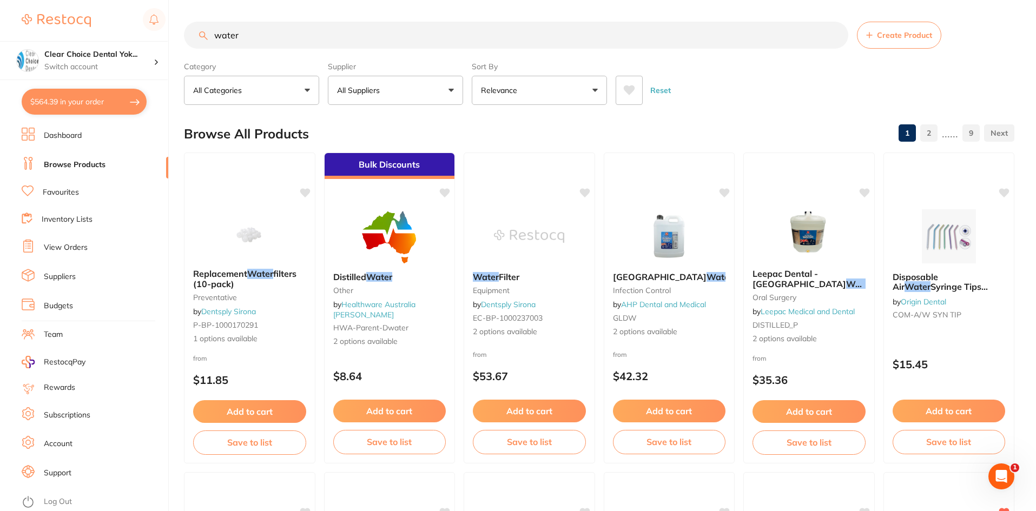
click at [213, 35] on input "water" at bounding box center [516, 35] width 665 height 27
click at [284, 36] on input "steripure water" at bounding box center [516, 35] width 665 height 27
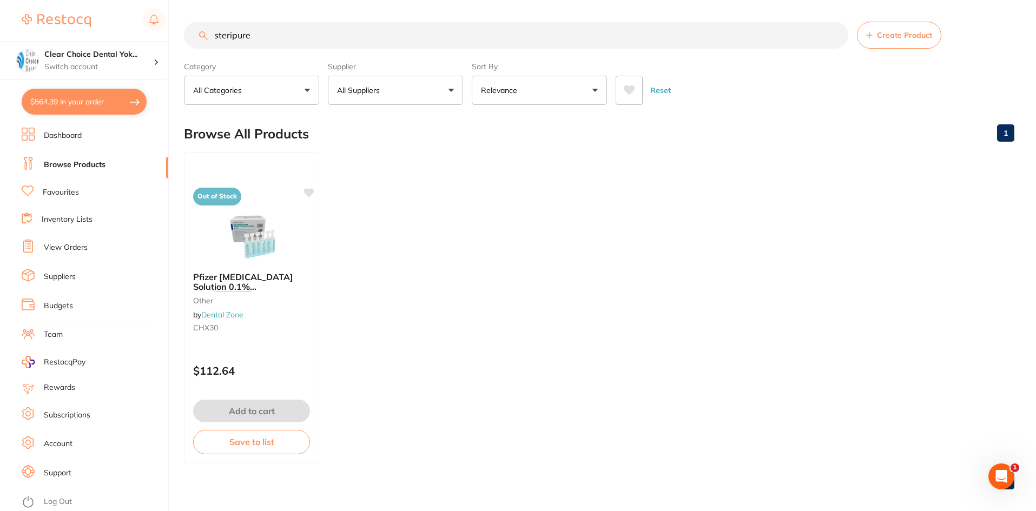
type input "steripure"
click at [451, 88] on button "All Suppliers" at bounding box center [395, 90] width 135 height 29
click at [381, 127] on input "[PERSON_NAME]" at bounding box center [395, 122] width 135 height 27
type input "[PERSON_NAME]"
click at [390, 150] on strong "All Suppliers" at bounding box center [366, 155] width 51 height 10
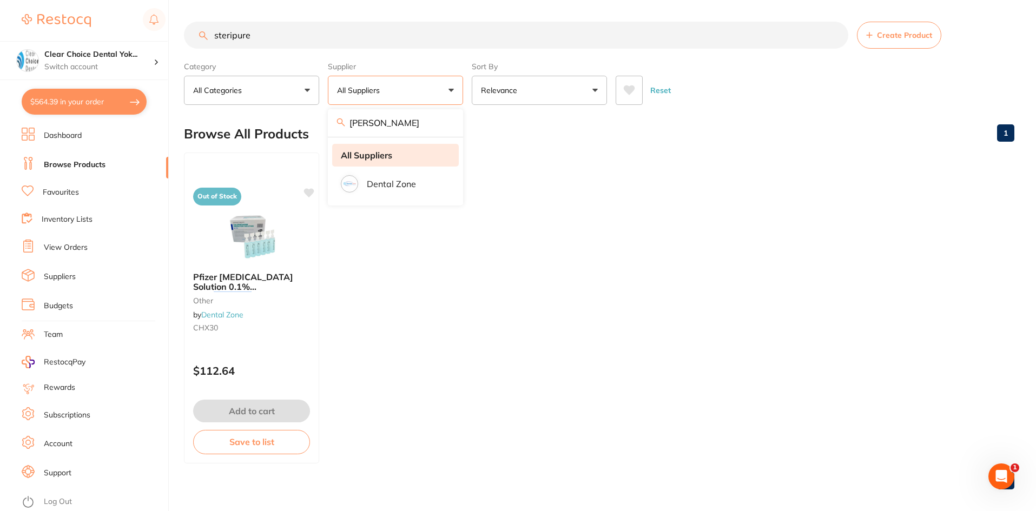
click at [379, 154] on strong "All Suppliers" at bounding box center [366, 155] width 51 height 10
click at [287, 44] on input "steripure" at bounding box center [516, 35] width 665 height 27
click at [895, 36] on span "Create Product" at bounding box center [904, 35] width 55 height 9
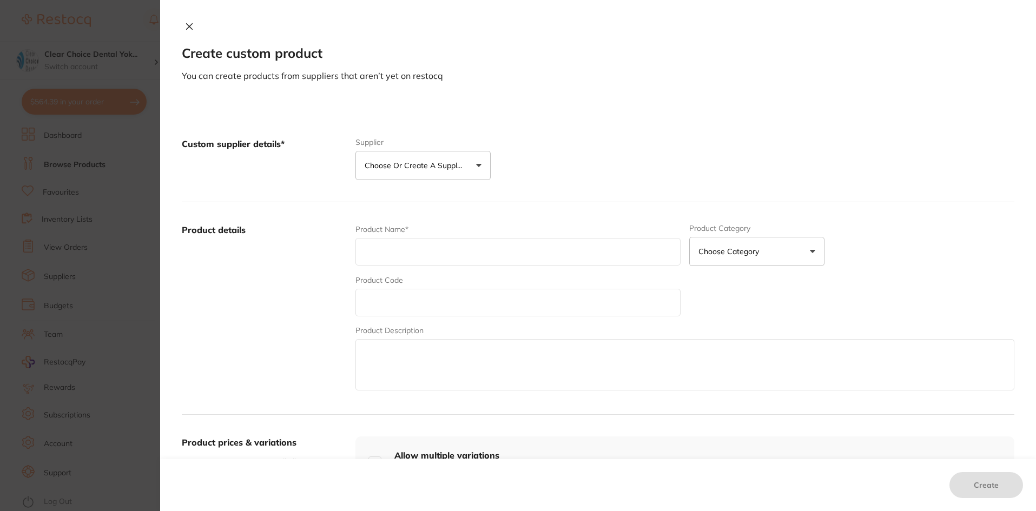
click at [474, 165] on button "Choose or create a supplier" at bounding box center [423, 165] width 135 height 29
click at [427, 195] on button "Create custom supplier" at bounding box center [414, 198] width 101 height 10
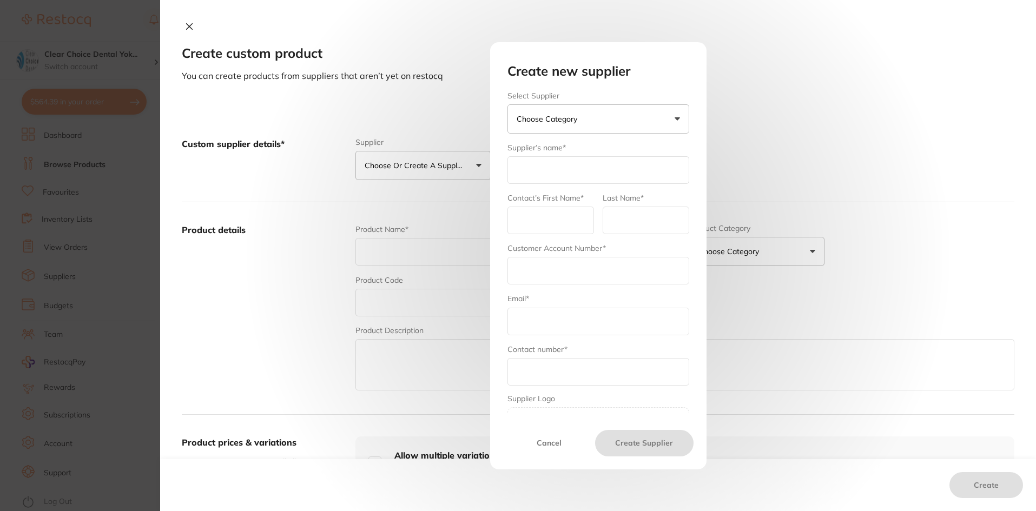
click at [676, 119] on button "Choose Category" at bounding box center [599, 118] width 182 height 29
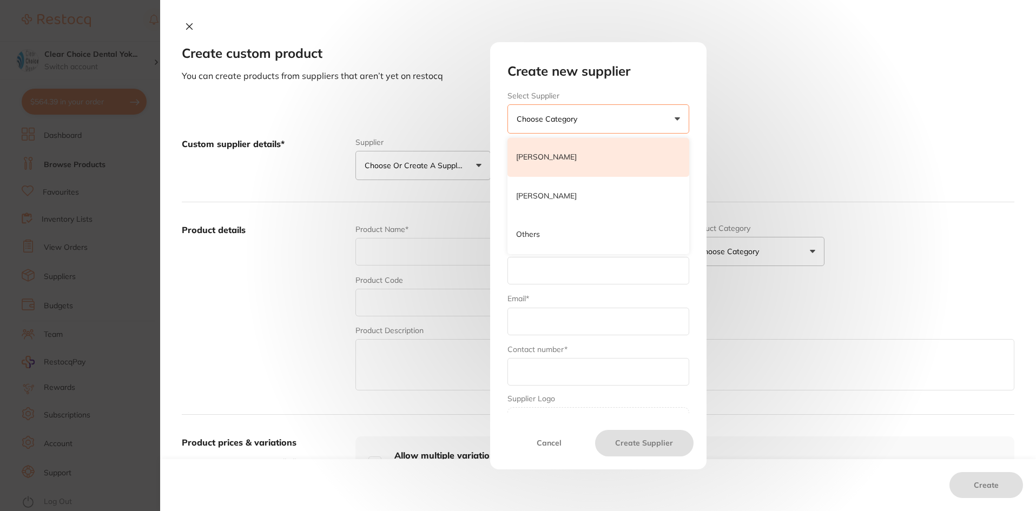
click at [570, 154] on p "[PERSON_NAME]" at bounding box center [546, 157] width 61 height 11
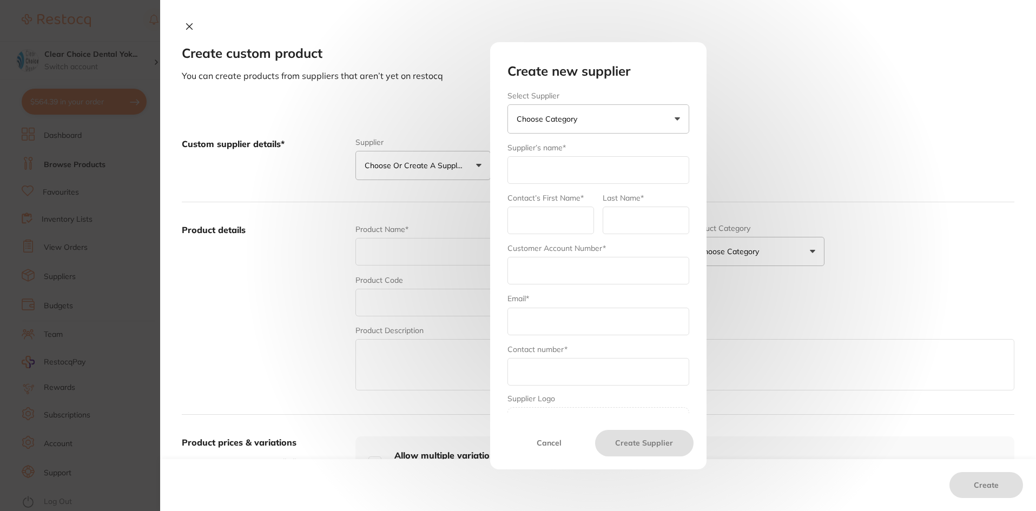
type input "[PERSON_NAME]"
type input "admin"
type input "hernyscheinhalls"
type input "[DOMAIN_NAME][EMAIL_ADDRESS][DOMAIN_NAME]"
type input "1300 658 822"
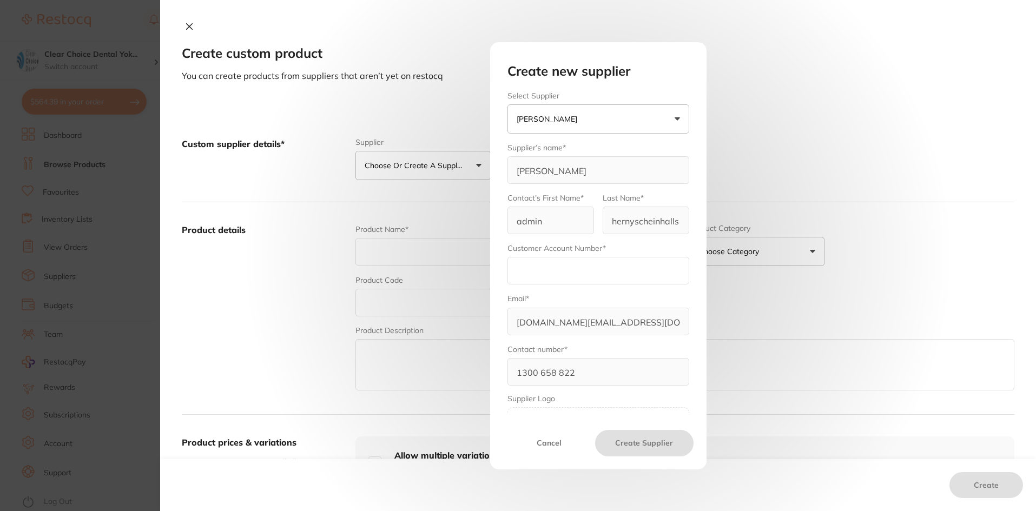
click at [529, 267] on input "text" at bounding box center [599, 271] width 182 height 28
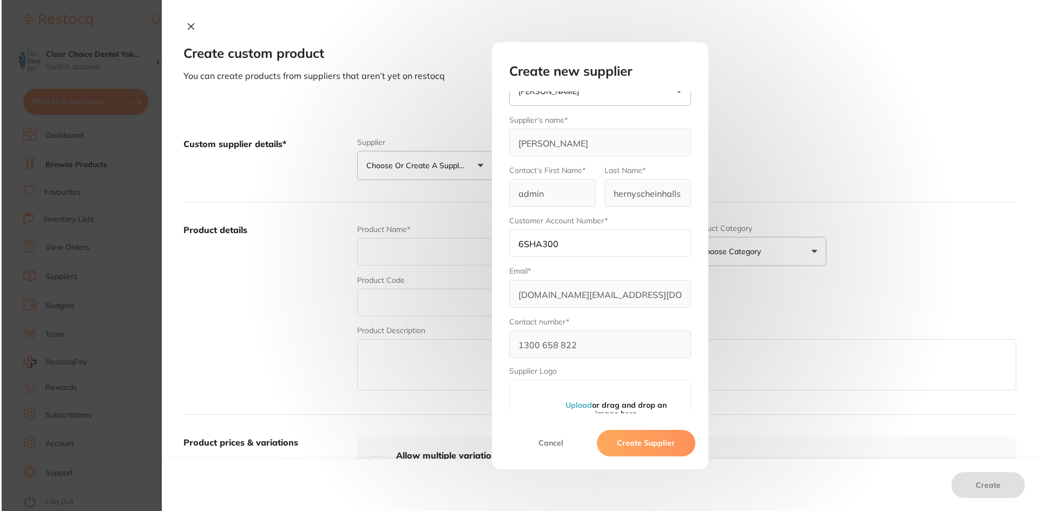
scroll to position [55, 0]
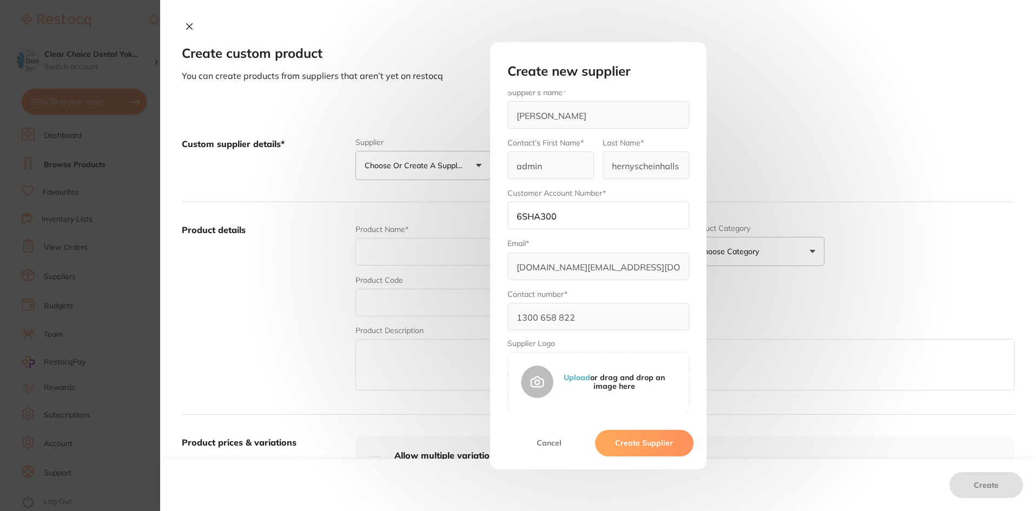
type input "6SHA300"
click at [543, 445] on button "Cancel" at bounding box center [549, 443] width 93 height 26
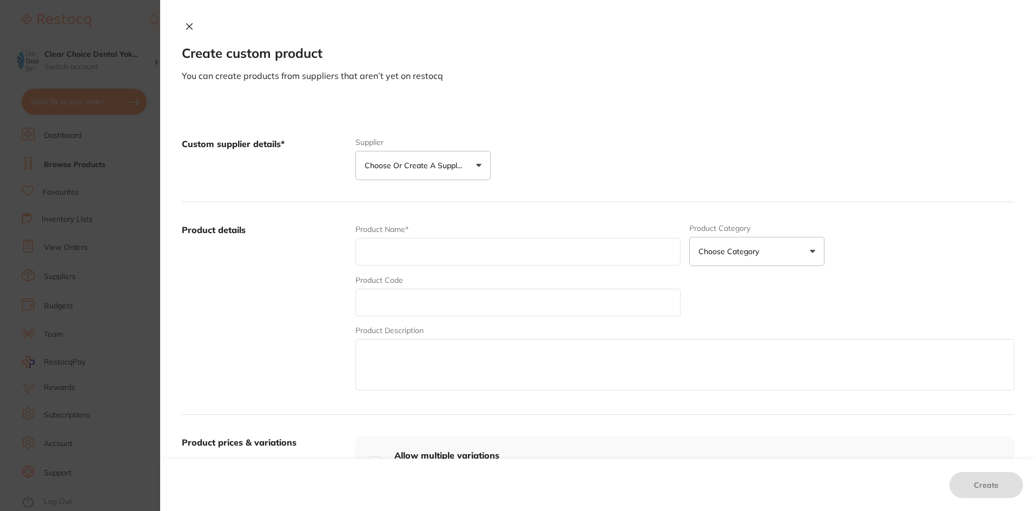
click at [188, 26] on icon at bounding box center [189, 26] width 9 height 9
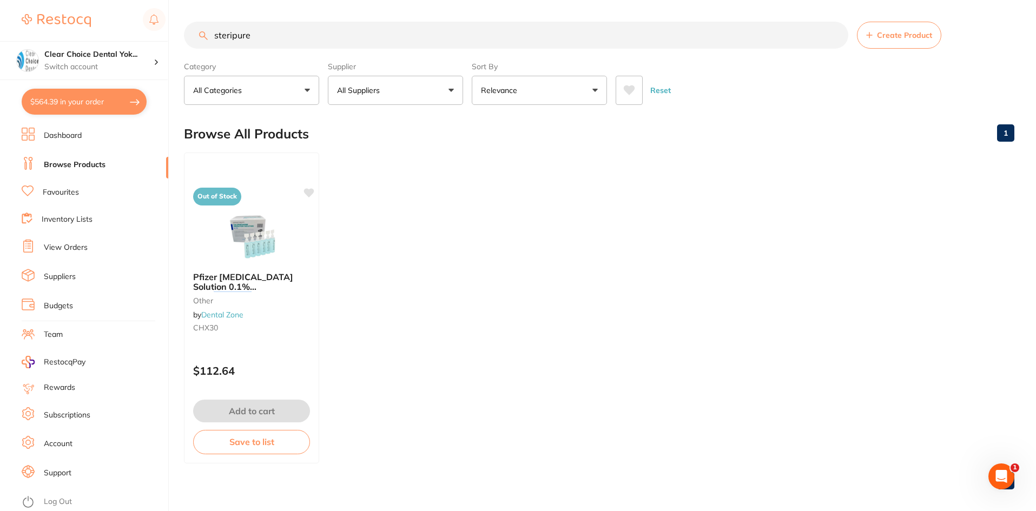
click at [262, 37] on input "steripure" at bounding box center [516, 35] width 665 height 27
type input "s"
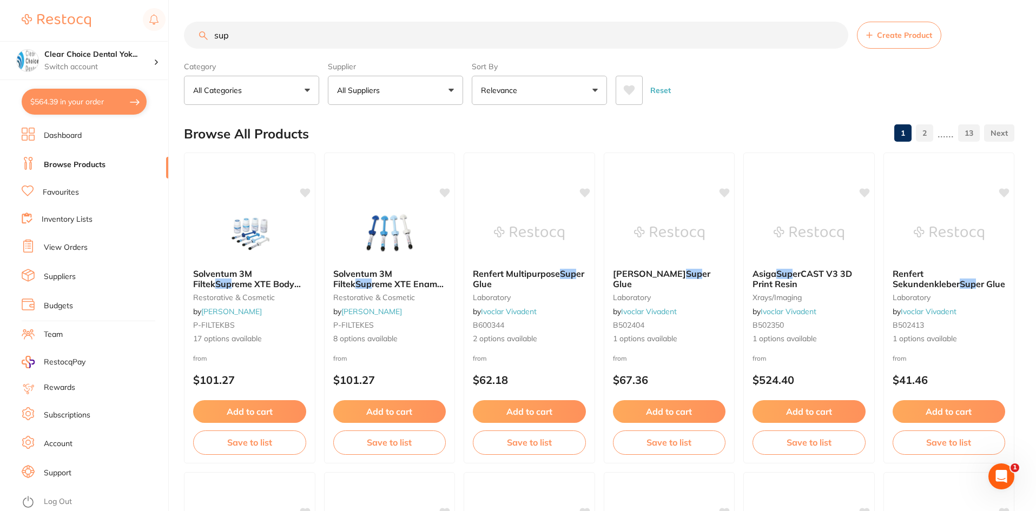
scroll to position [0, 0]
type input "s"
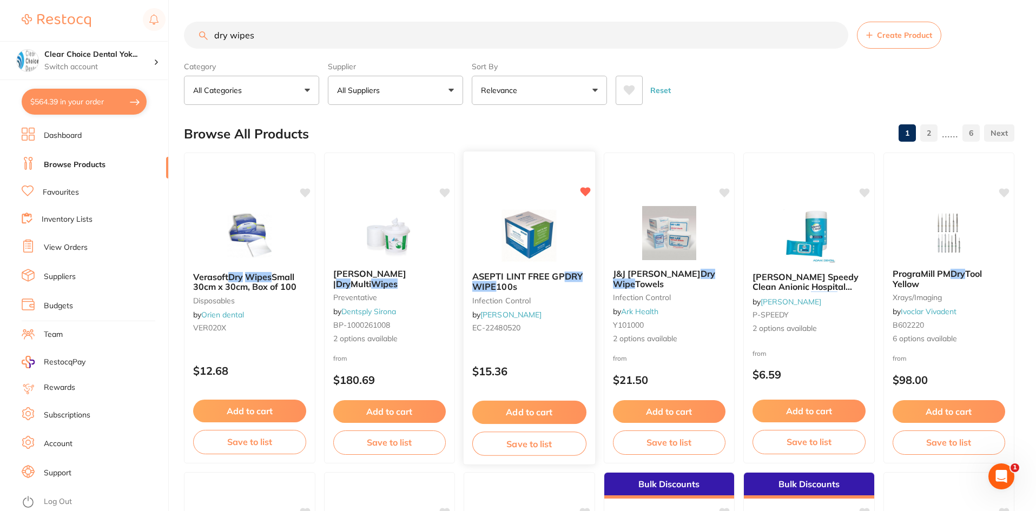
type input "dry wipes"
click at [522, 413] on button "Add to cart" at bounding box center [529, 412] width 114 height 23
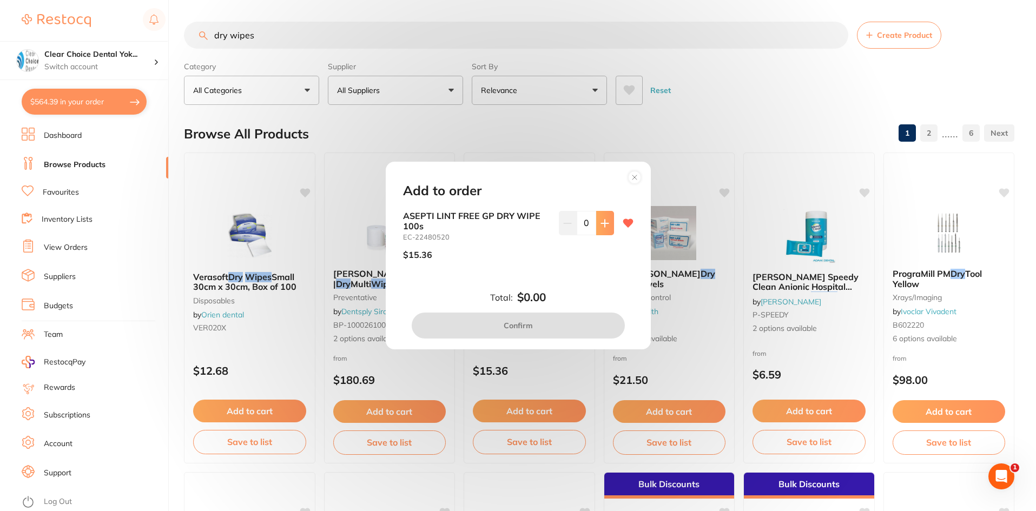
click at [601, 225] on icon at bounding box center [605, 223] width 9 height 9
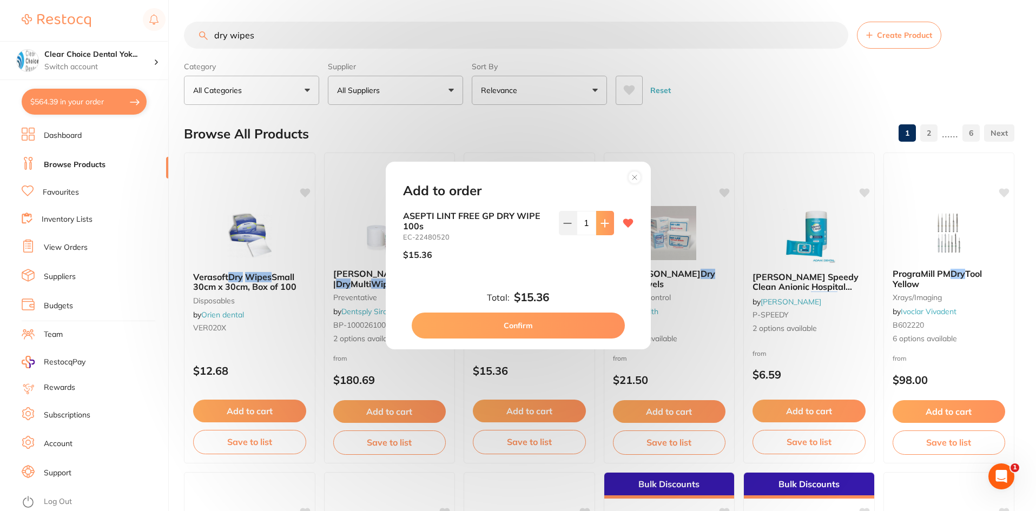
click at [601, 225] on icon at bounding box center [605, 223] width 9 height 9
type input "5"
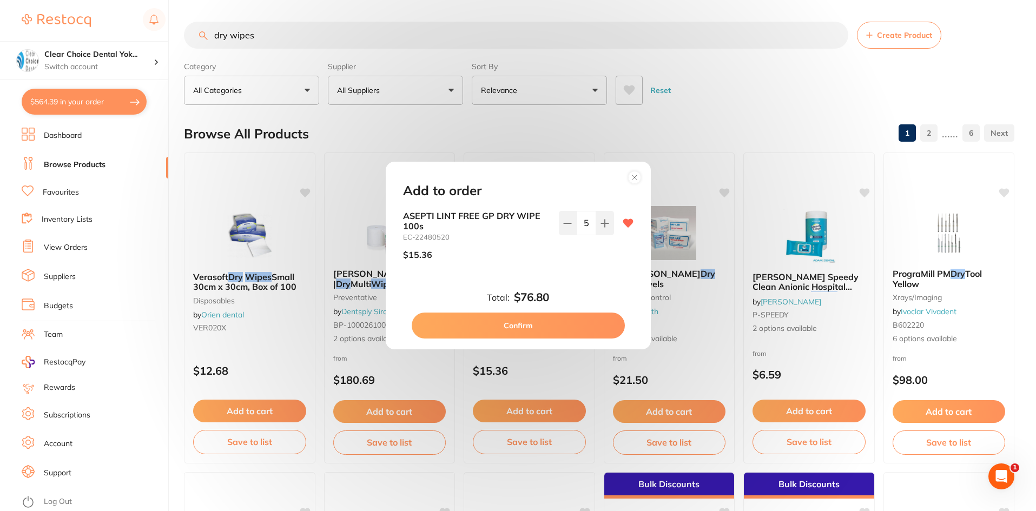
click at [534, 325] on button "Confirm" at bounding box center [518, 326] width 213 height 26
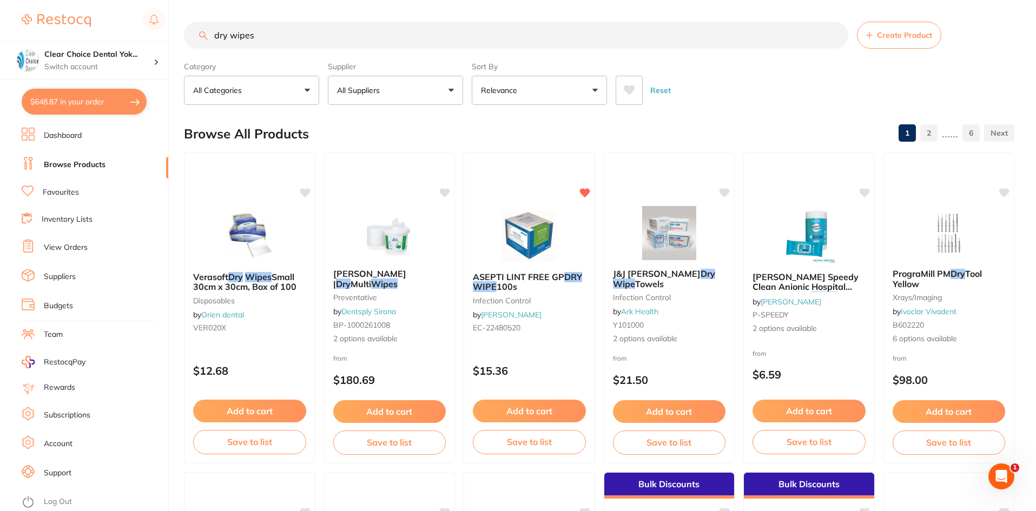
click at [275, 41] on input "dry wipes" at bounding box center [516, 35] width 665 height 27
type input "d"
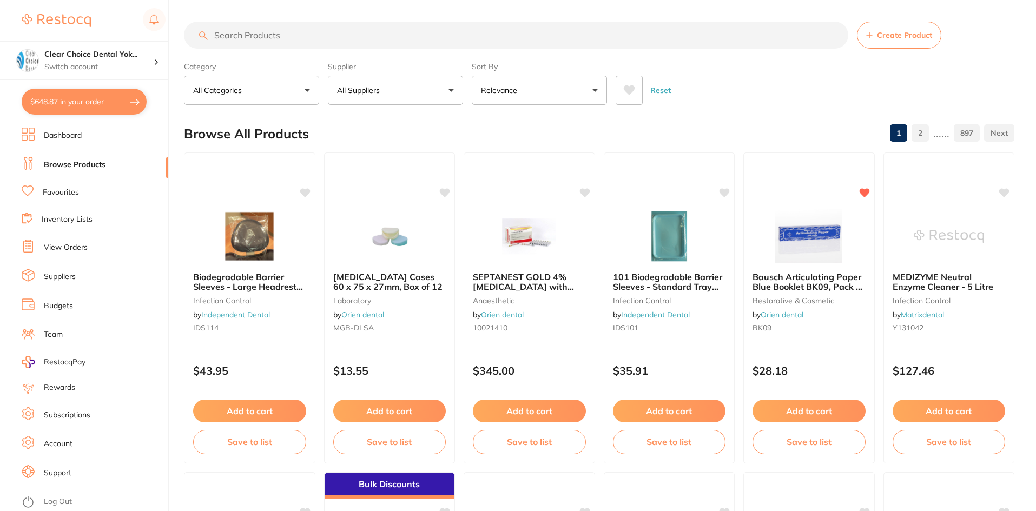
click at [127, 102] on button "$648.87 in your order" at bounding box center [84, 102] width 125 height 26
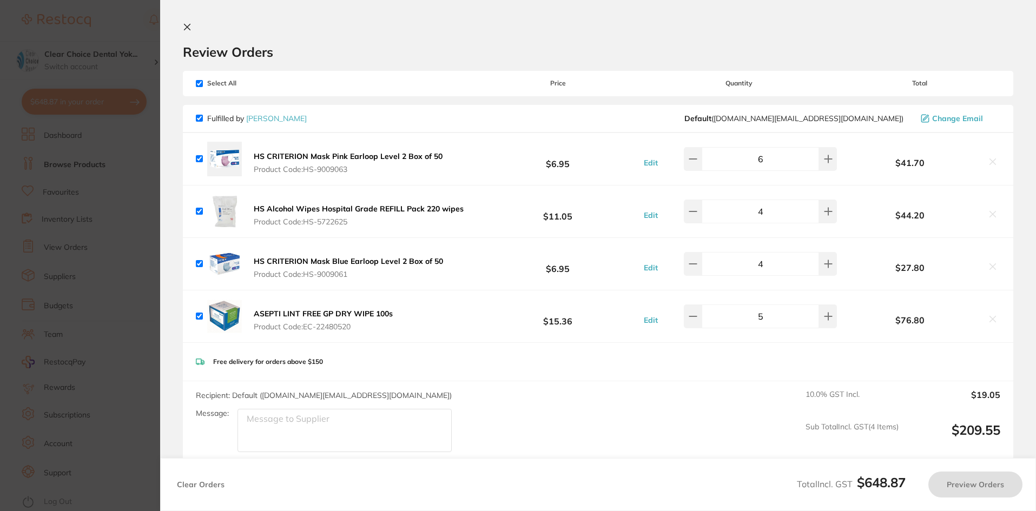
checkbox input "true"
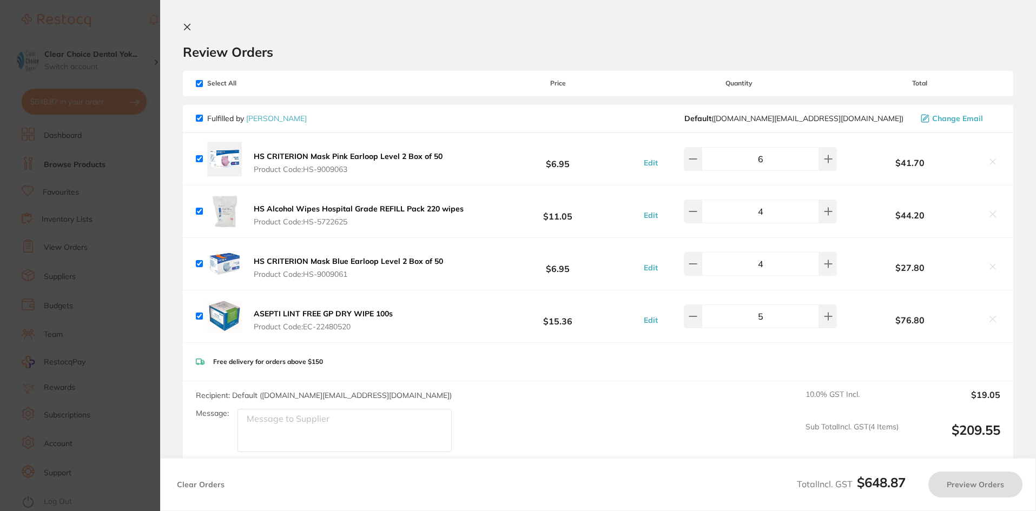
checkbox input "true"
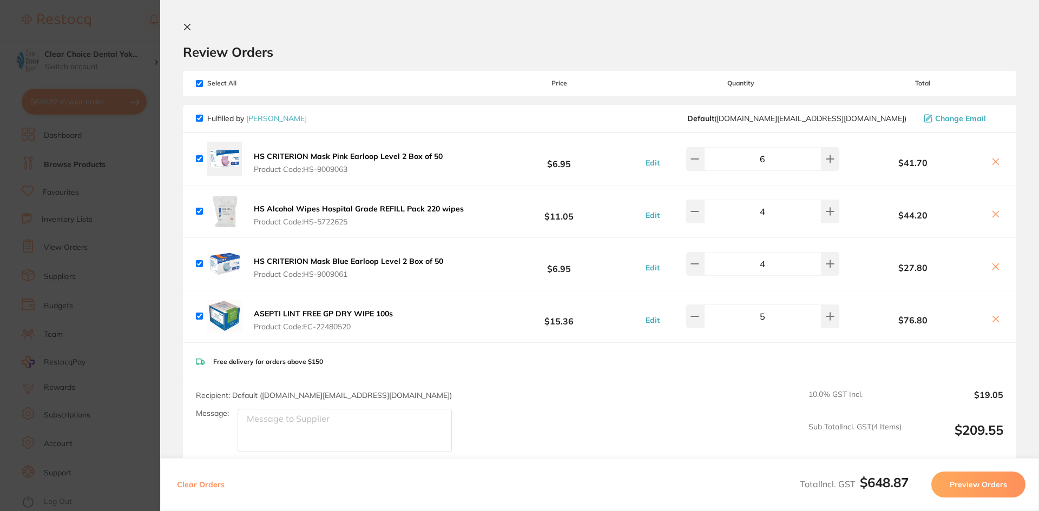
click at [86, 166] on section "Update RRP Set your pre negotiated price for this item. Item Agreed RRP (excl. …" at bounding box center [519, 255] width 1039 height 511
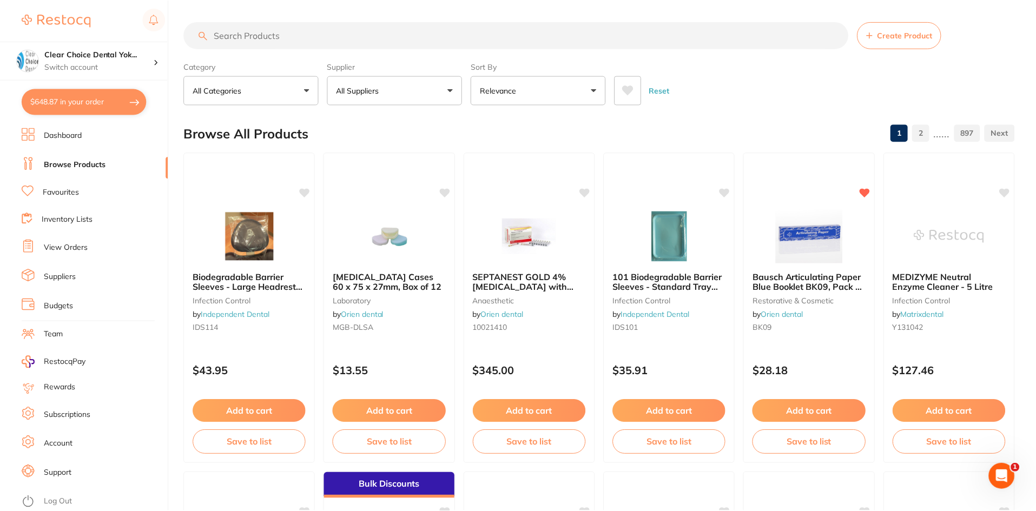
scroll to position [1, 0]
click at [221, 40] on input "search" at bounding box center [516, 34] width 665 height 27
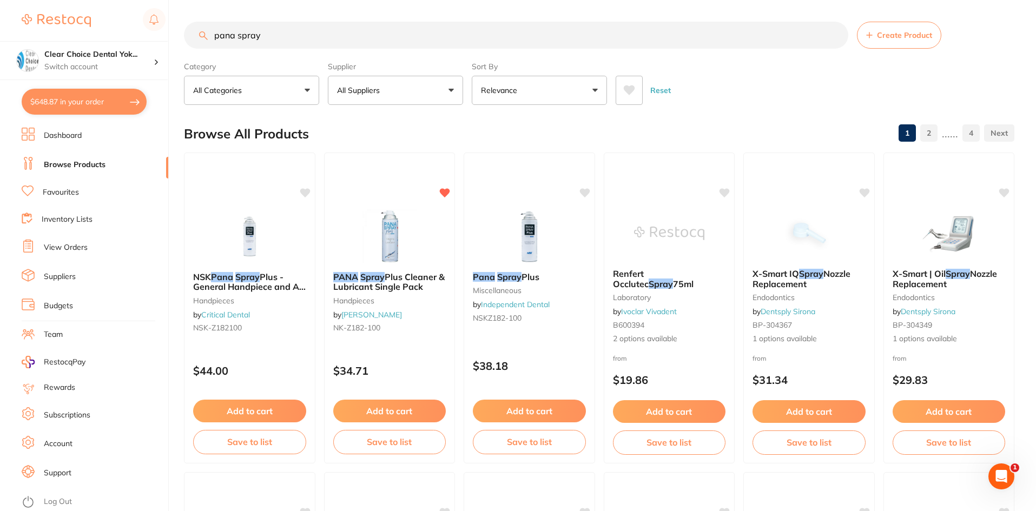
scroll to position [0, 0]
type input "pana spray"
click at [376, 414] on button "Add to cart" at bounding box center [389, 412] width 114 height 23
click at [376, 414] on div at bounding box center [518, 255] width 1036 height 511
click at [398, 411] on button "Add to cart" at bounding box center [389, 412] width 114 height 23
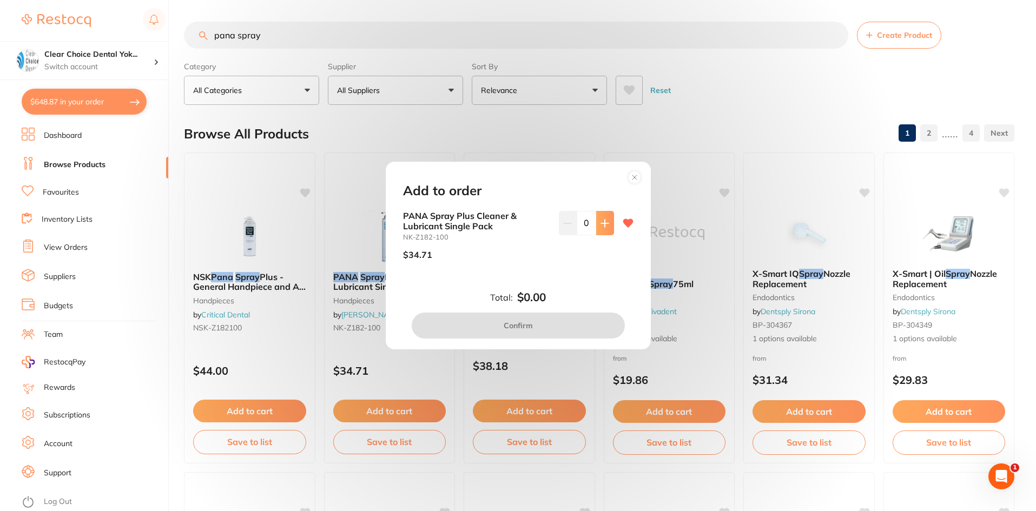
click at [607, 222] on button at bounding box center [605, 223] width 18 height 24
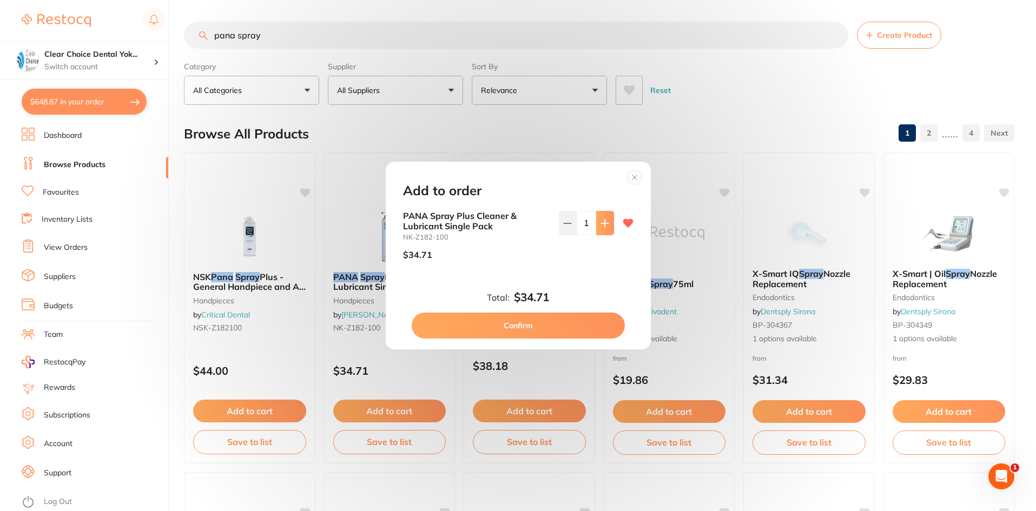
click at [607, 222] on button at bounding box center [605, 223] width 18 height 24
type input "4"
click at [548, 323] on button "Confirm" at bounding box center [518, 326] width 213 height 26
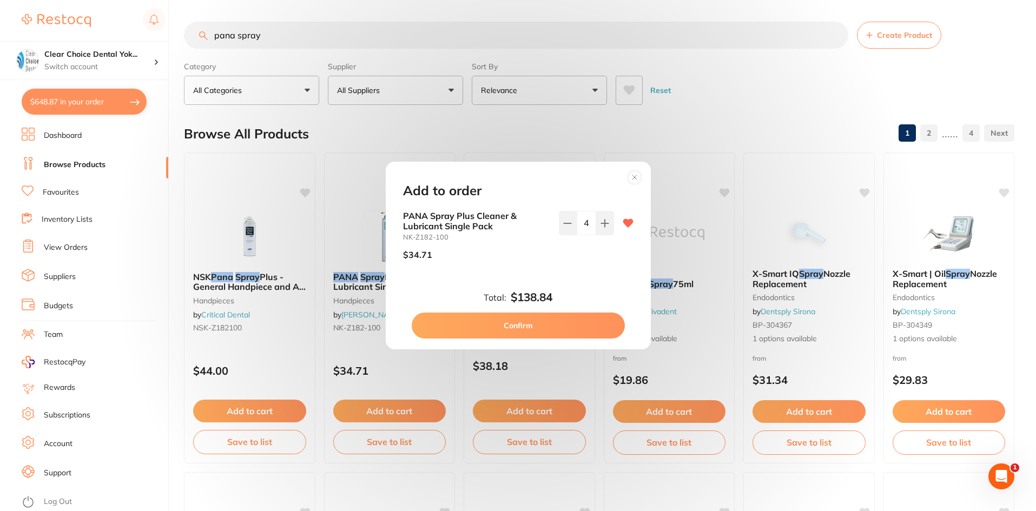
checkbox input "false"
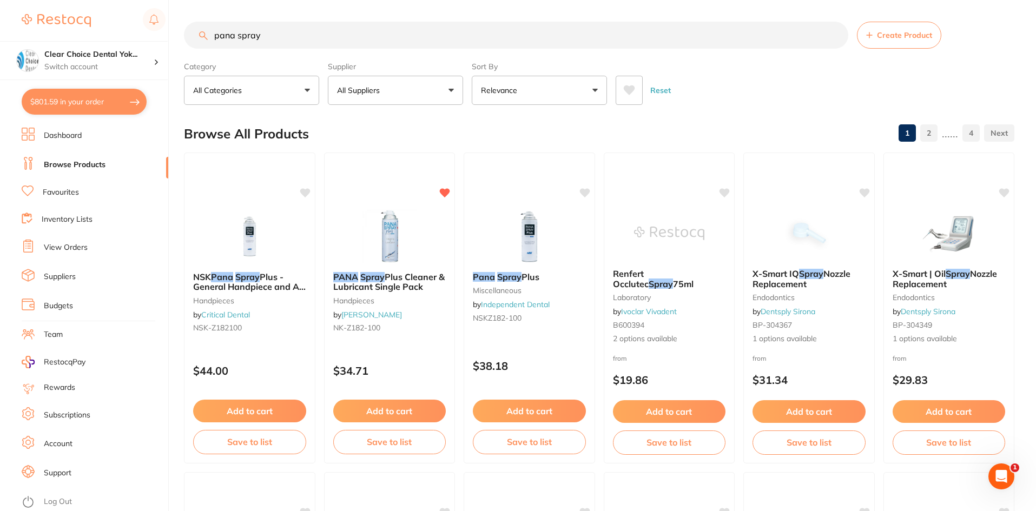
click at [268, 31] on input "pana spray" at bounding box center [516, 35] width 665 height 27
type input "p"
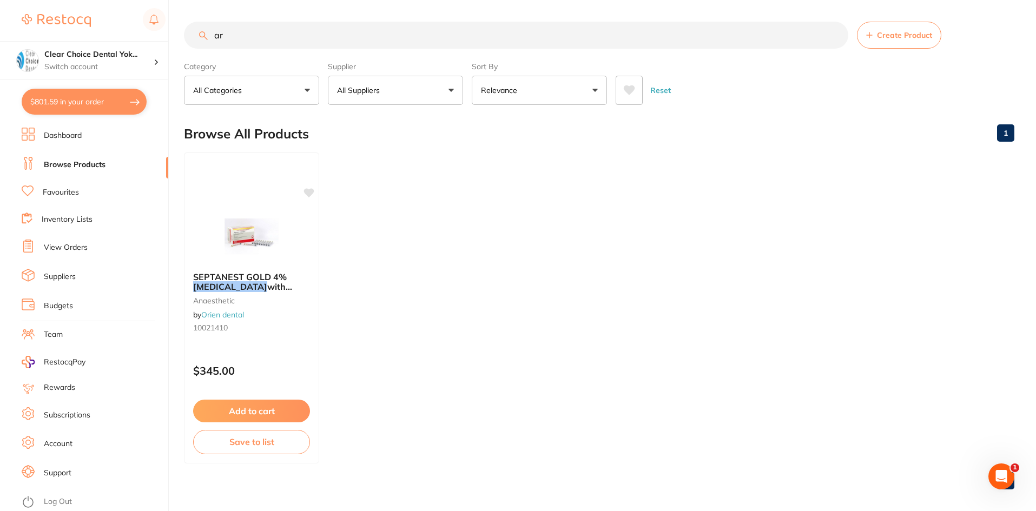
type input "a"
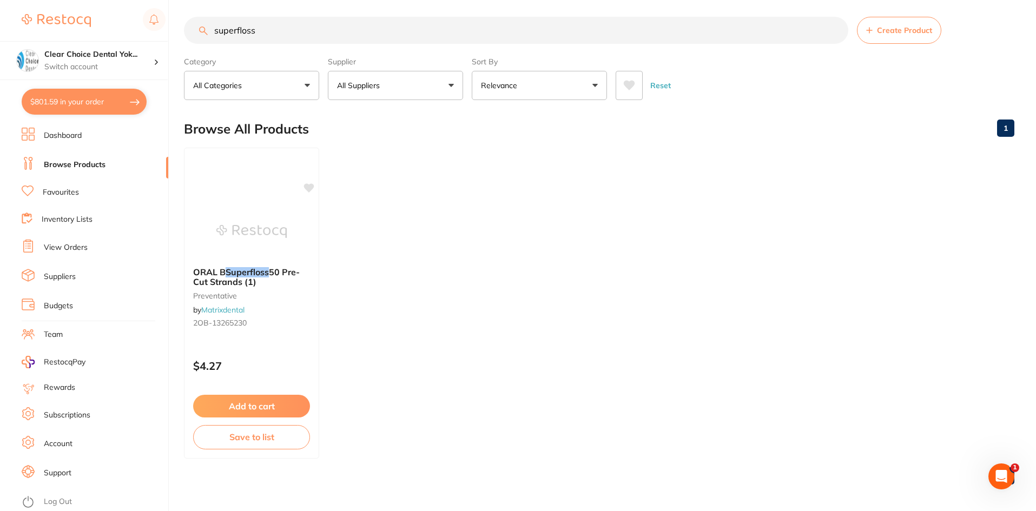
scroll to position [9, 0]
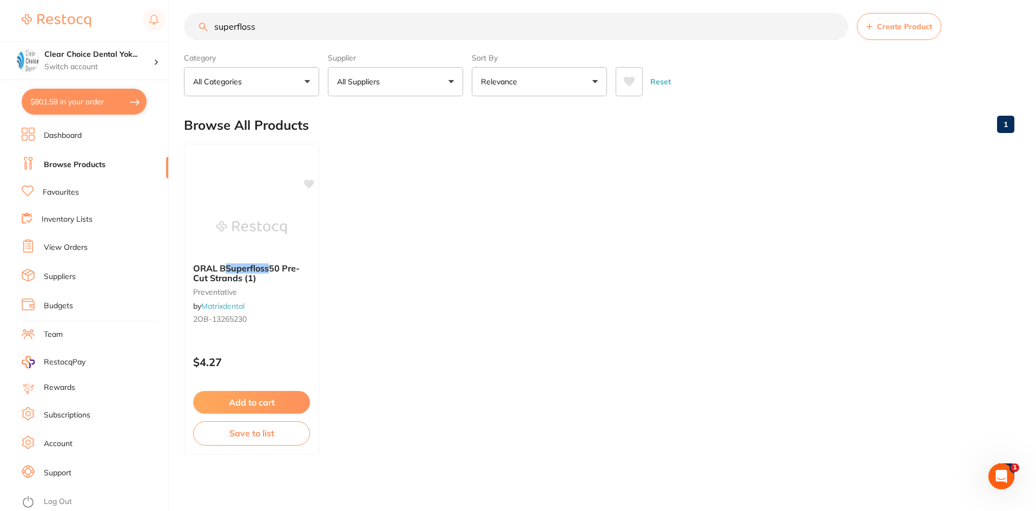
type input "superfloss"
